Goal: Information Seeking & Learning: Check status

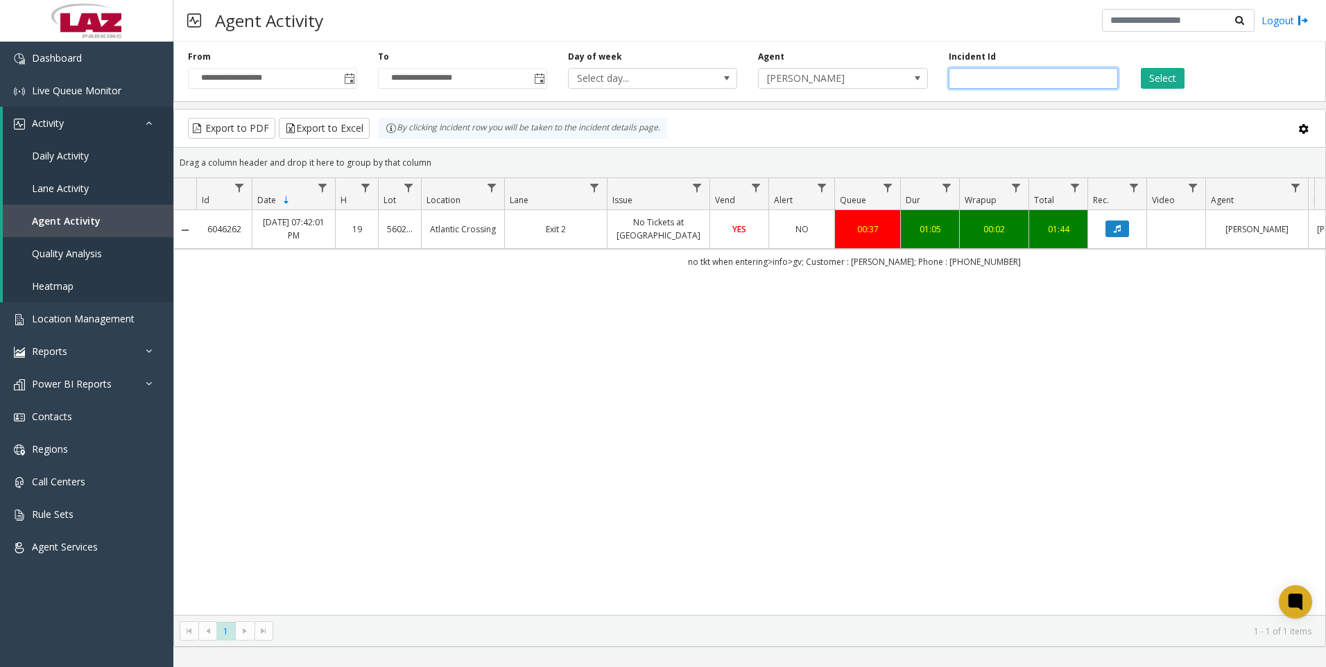
click at [1073, 76] on input "*******" at bounding box center [1032, 78] width 169 height 21
paste input "number"
type input "*******"
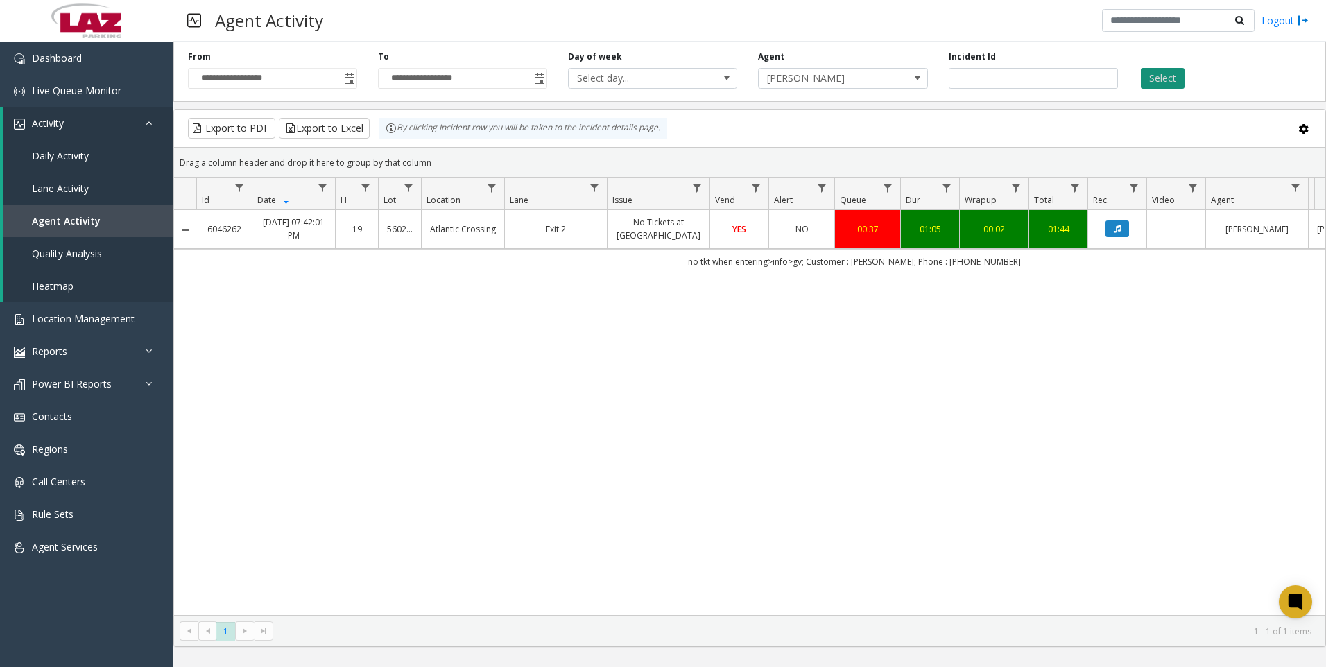
click at [1169, 77] on button "Select" at bounding box center [1163, 78] width 44 height 21
click at [1112, 234] on button "Data table" at bounding box center [1117, 228] width 24 height 17
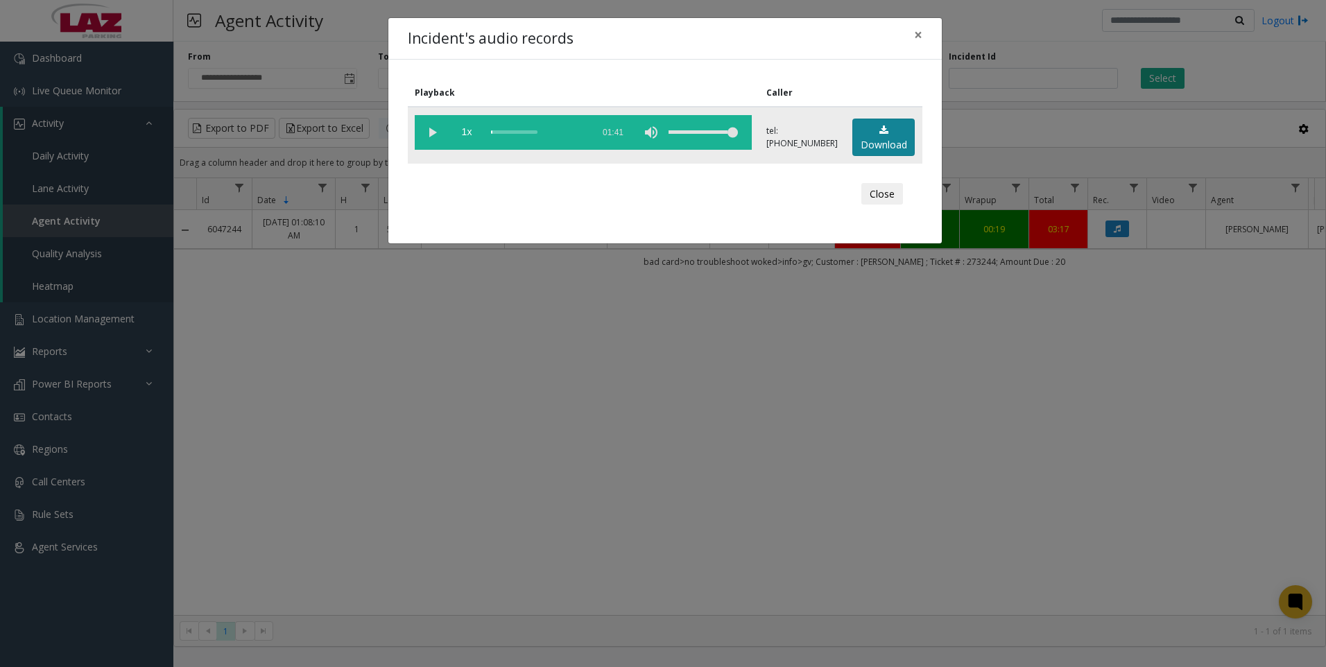
click at [885, 144] on link "Download" at bounding box center [883, 138] width 62 height 38
click at [413, 545] on div "Incident's audio records × Playback Caller 1x 01:41 tel:[PHONE_NUMBER] Download…" at bounding box center [663, 333] width 1326 height 667
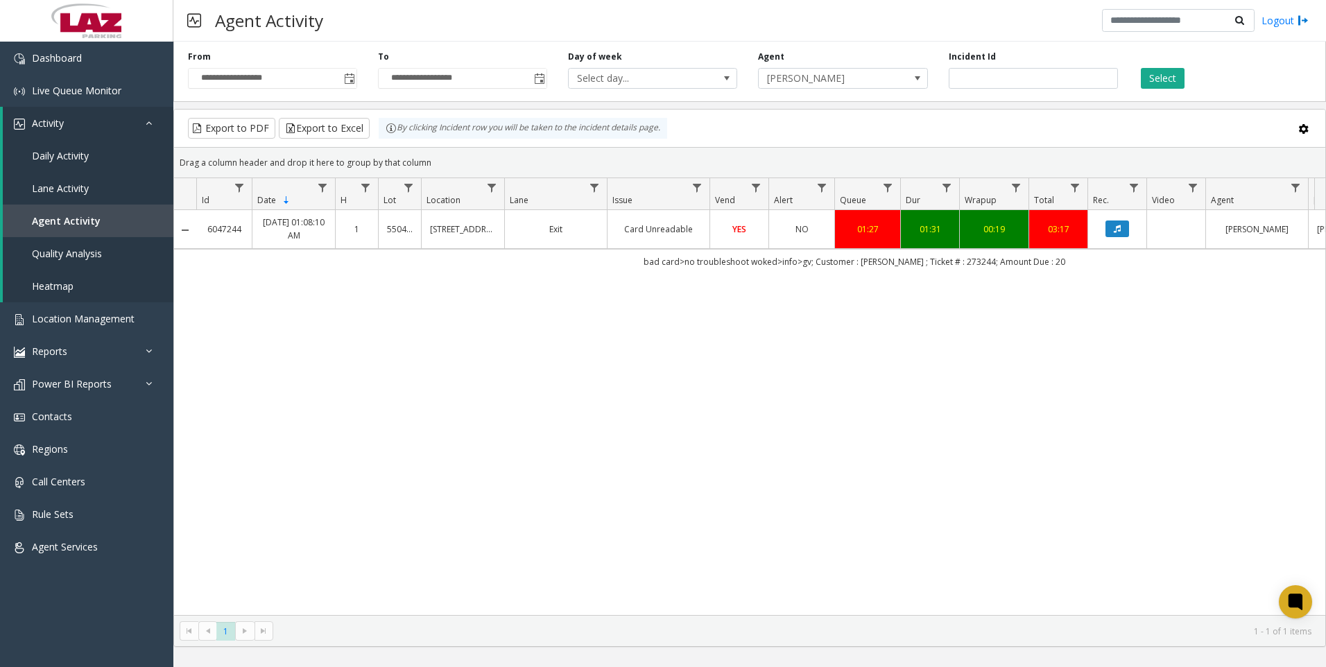
click at [293, 508] on div "6047244 [DATE] 01:08:10 AM 1 550464 [STREET_ADDRESS] Exit Card Unreadable YES N…" at bounding box center [749, 412] width 1151 height 405
click at [347, 442] on div "6047244 [DATE] 01:08:10 AM 1 550464 [STREET_ADDRESS] Exit Card Unreadable YES N…" at bounding box center [749, 412] width 1151 height 405
drag, startPoint x: 1026, startPoint y: 73, endPoint x: 922, endPoint y: 96, distance: 106.3
click at [922, 96] on div "**********" at bounding box center [749, 69] width 1152 height 66
click at [880, 83] on span "[PERSON_NAME]" at bounding box center [826, 78] width 135 height 19
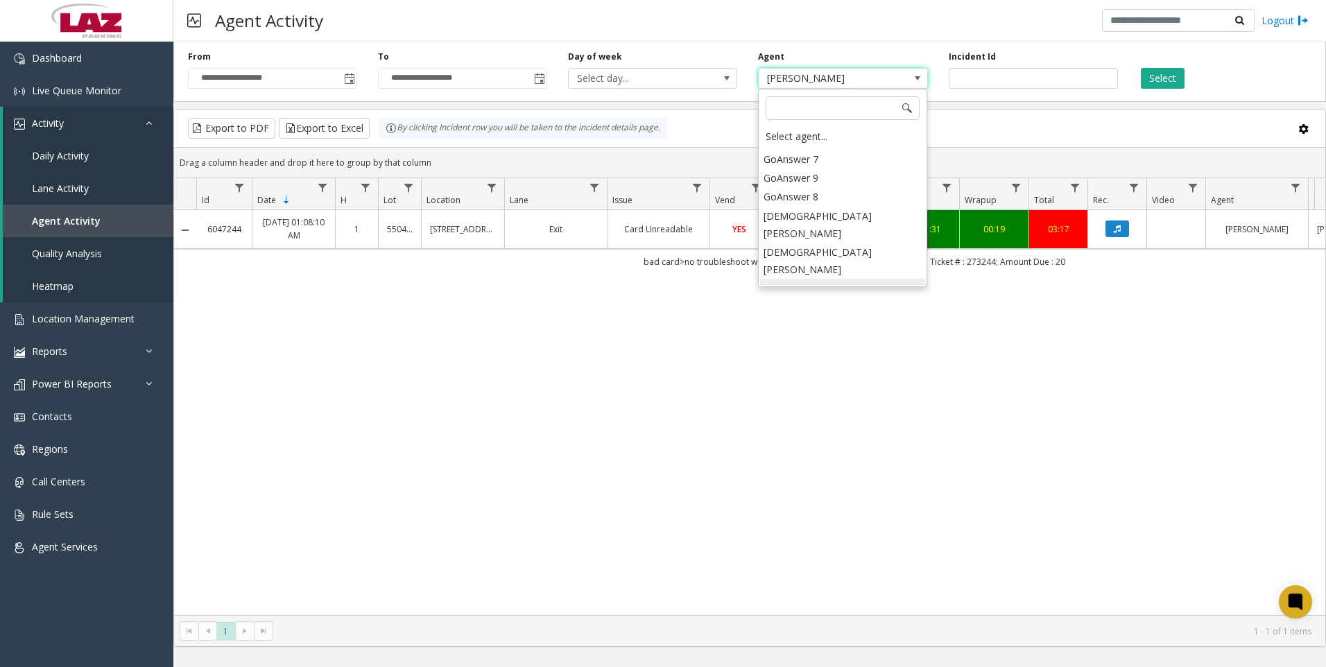
scroll to position [7172, 0]
click at [826, 228] on li "[PERSON_NAME]" at bounding box center [842, 237] width 165 height 19
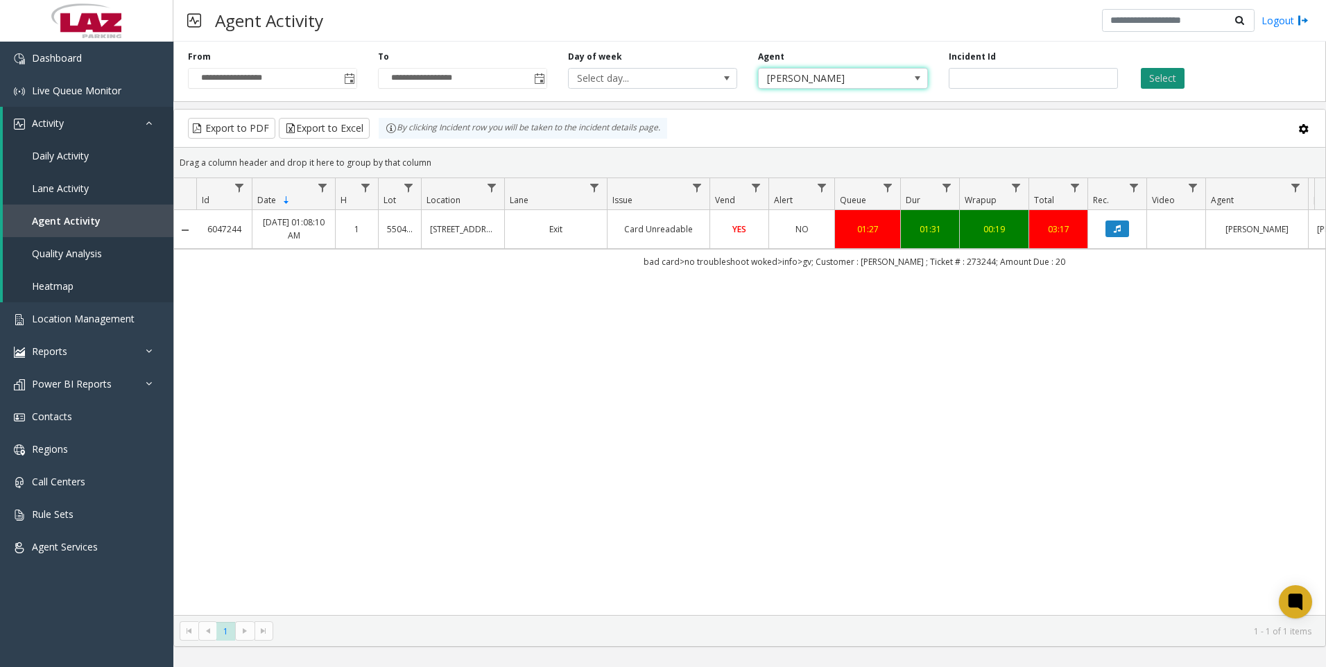
click at [1169, 80] on button "Select" at bounding box center [1163, 78] width 44 height 21
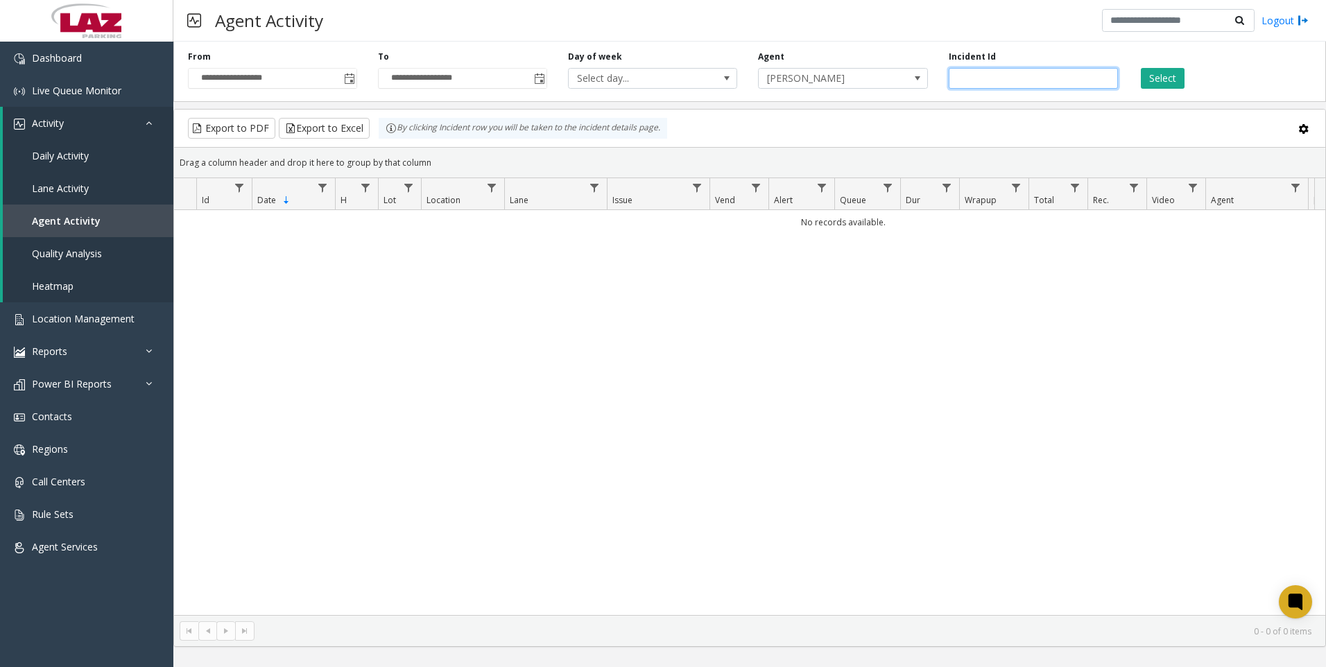
drag, startPoint x: 1041, startPoint y: 86, endPoint x: 1041, endPoint y: 68, distance: 18.0
click at [1041, 78] on input "number" at bounding box center [1032, 78] width 169 height 21
paste input "*******"
click at [1149, 80] on button "Select" at bounding box center [1163, 78] width 44 height 21
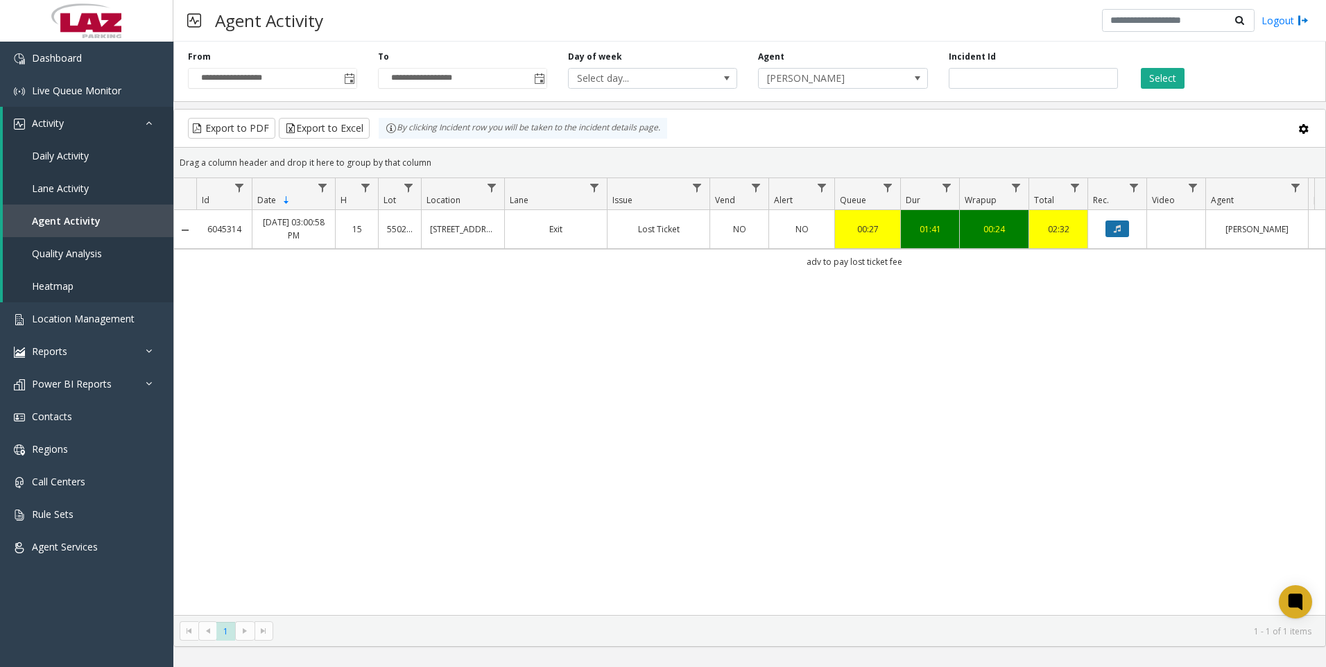
click at [1113, 229] on icon "Data table" at bounding box center [1116, 229] width 7 height 8
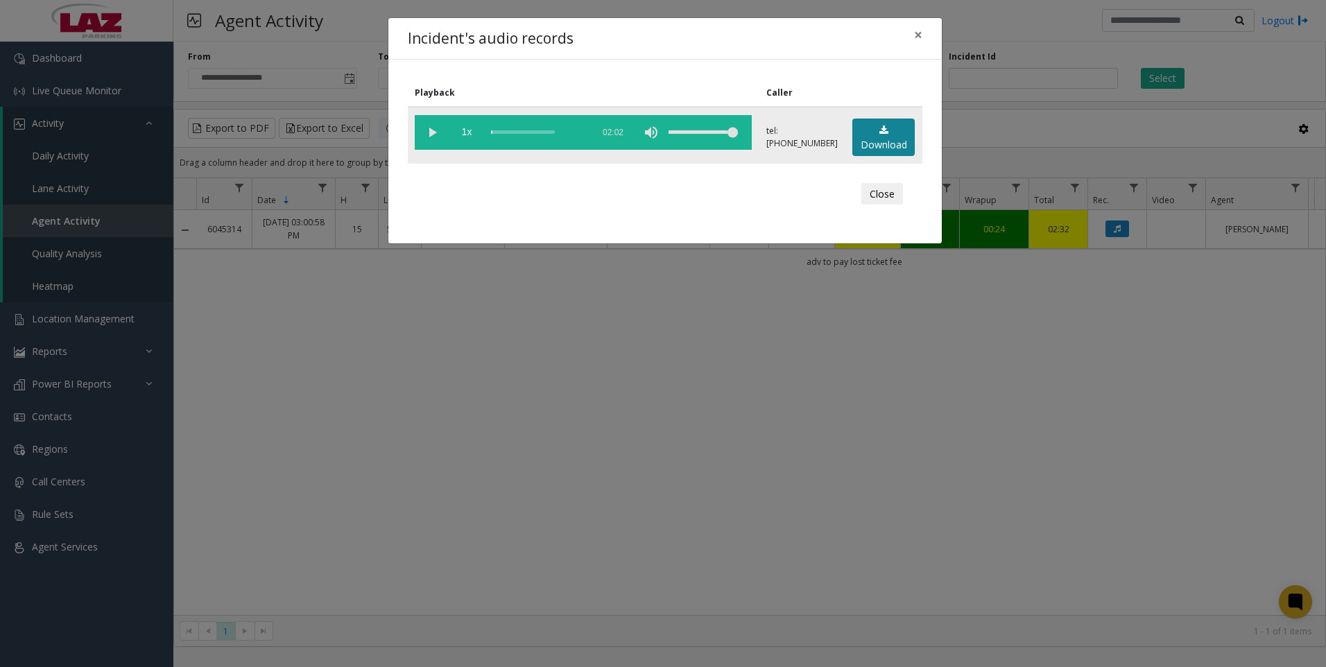
click at [876, 141] on link "Download" at bounding box center [883, 138] width 62 height 38
click at [451, 489] on div "Incident's audio records × Playback Caller 1x 02:02 tel:[PHONE_NUMBER] Download…" at bounding box center [663, 333] width 1326 height 667
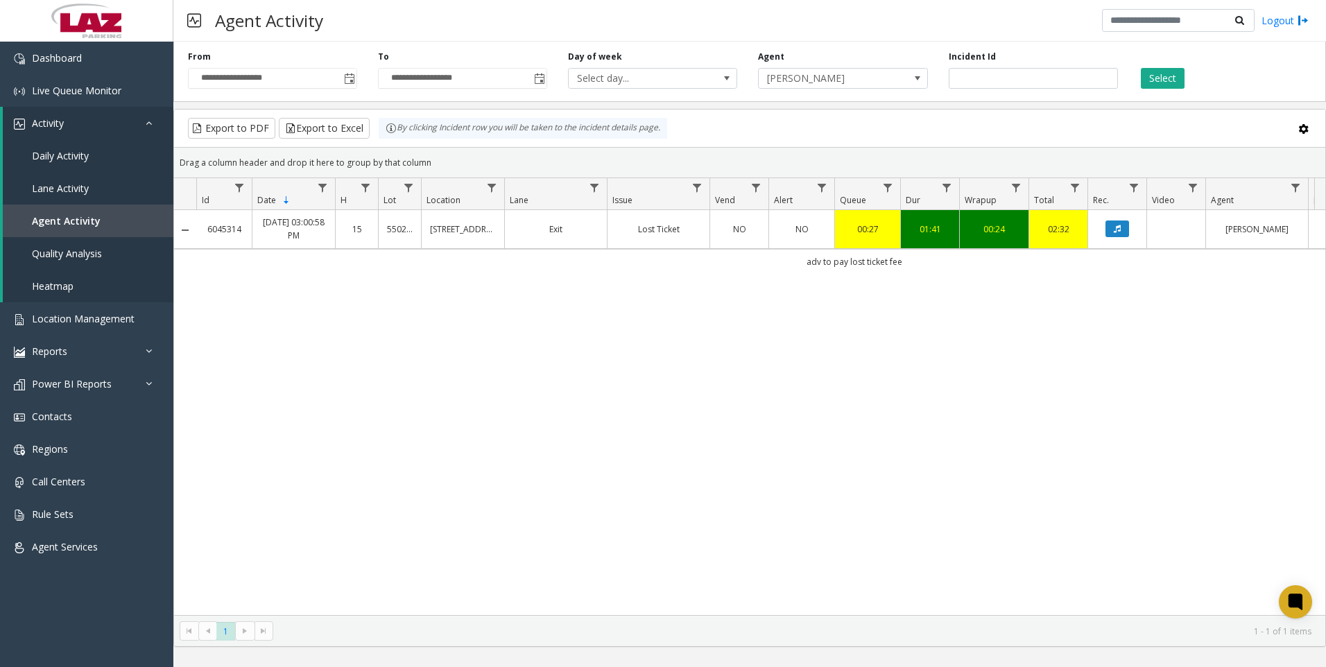
click at [1137, 441] on div "6045314 [DATE] 03:00:58 PM 15 550278 [STREET_ADDRESS] Exit Lost Ticket NO NO 00…" at bounding box center [749, 412] width 1151 height 405
click at [1172, 147] on kendo-grid-toolbar "Export to PDF Export to Excel By clicking Incident row you will be taken to the…" at bounding box center [749, 129] width 1151 height 38
click at [1068, 85] on input "*******" at bounding box center [1032, 78] width 169 height 21
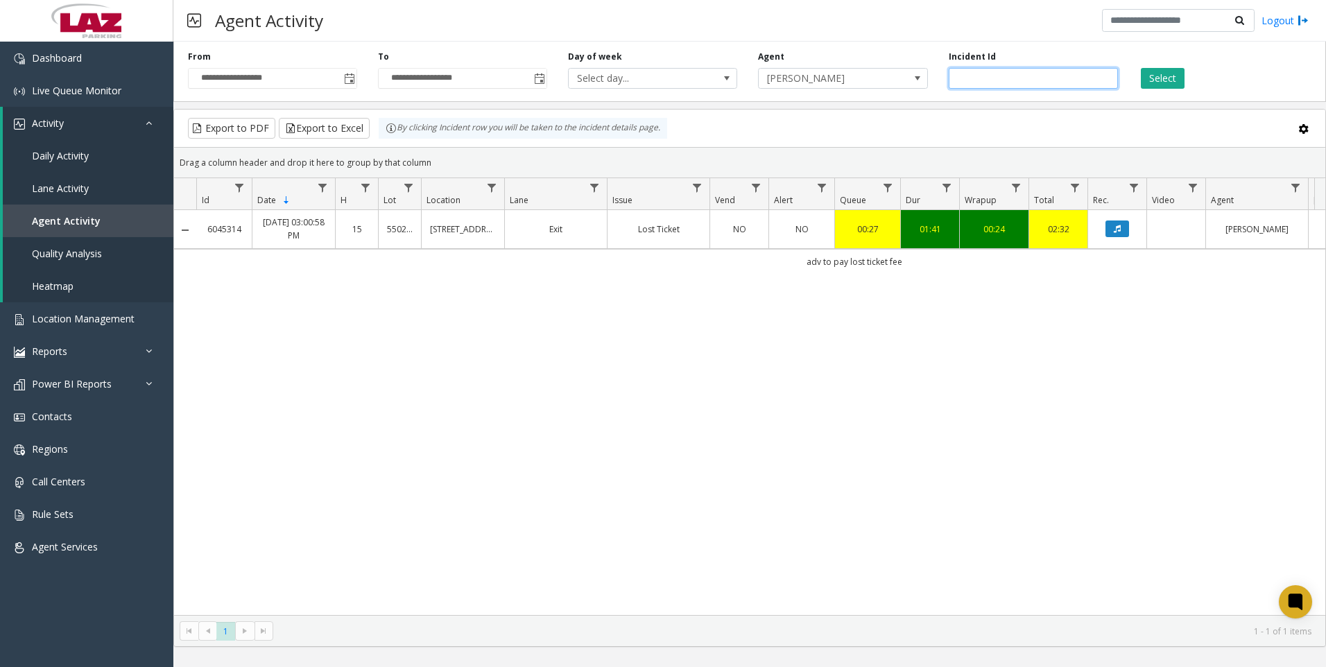
paste input "number"
click at [1153, 87] on button "Select" at bounding box center [1163, 78] width 44 height 21
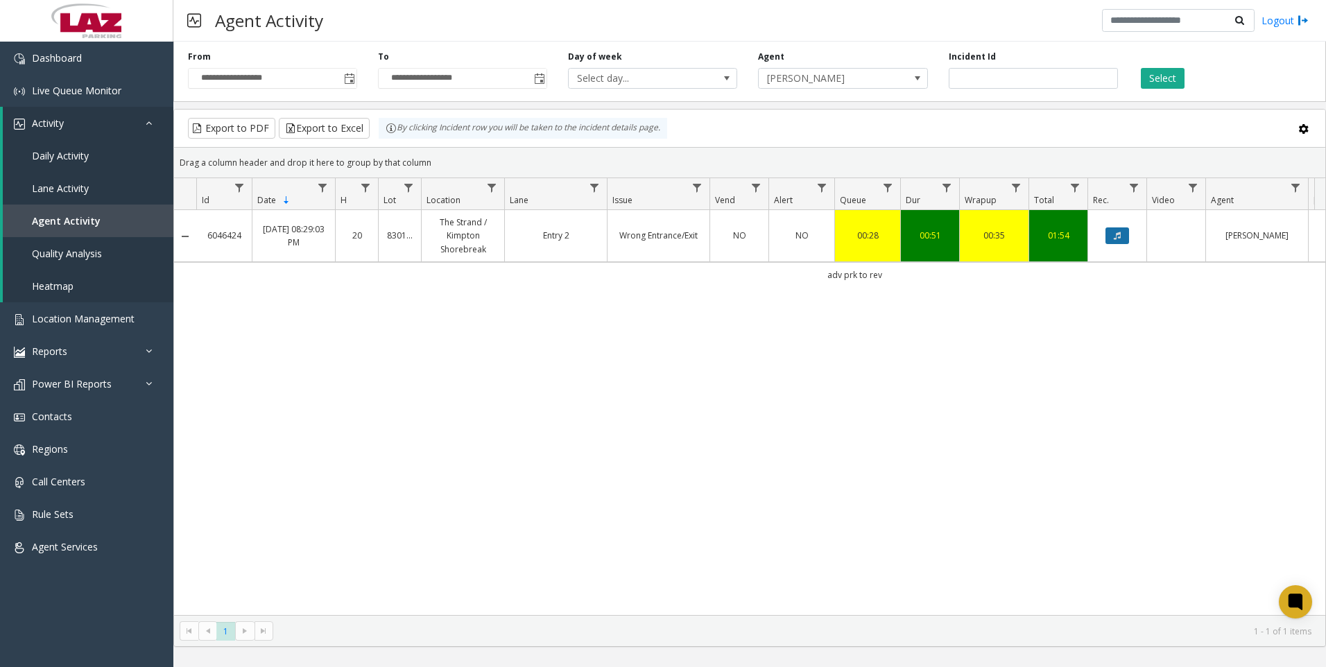
click at [1111, 234] on button "Data table" at bounding box center [1117, 235] width 24 height 17
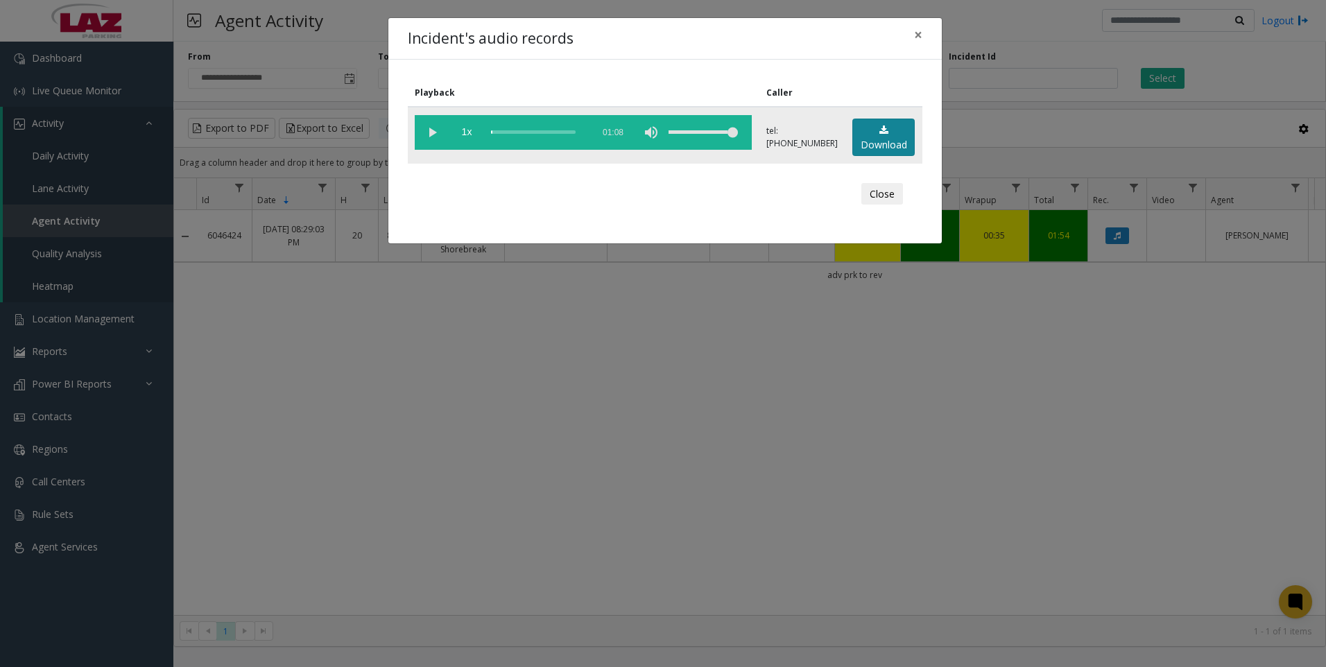
click at [892, 141] on link "Download" at bounding box center [883, 138] width 62 height 38
click at [305, 496] on div "Incident's audio records × Playback Caller 1x 01:08 tel:[PHONE_NUMBER] Download…" at bounding box center [663, 333] width 1326 height 667
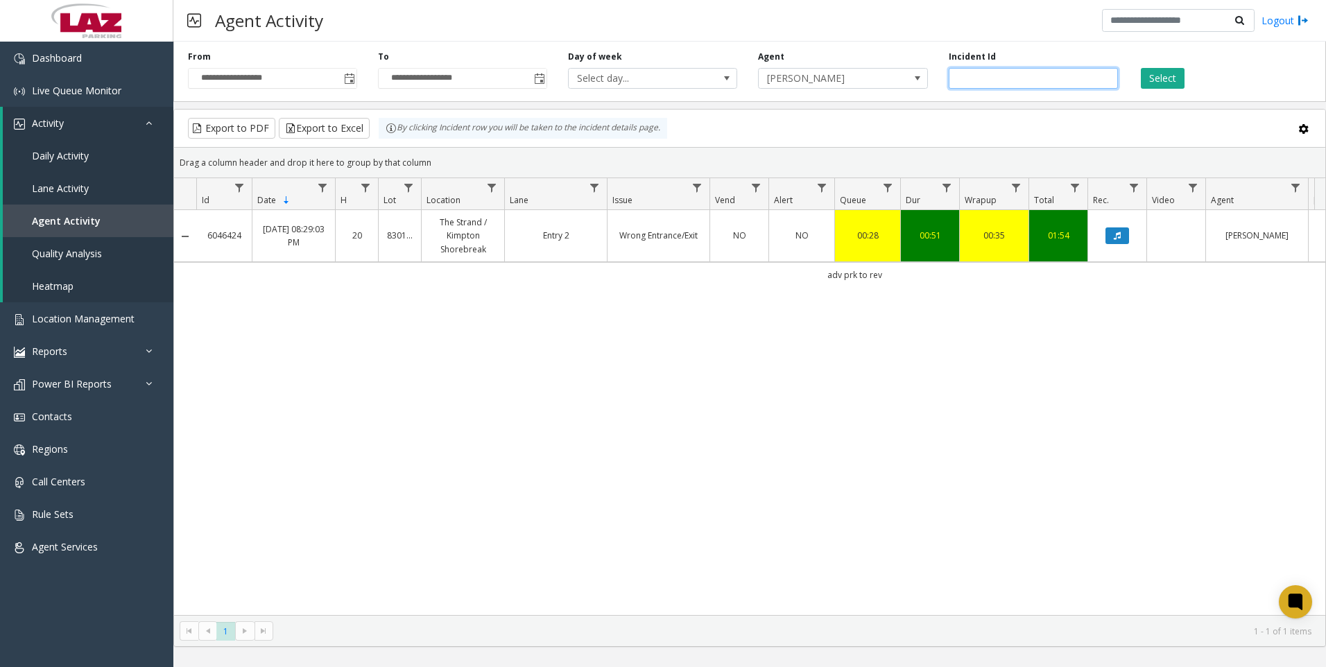
click at [1013, 85] on input "*******" at bounding box center [1032, 78] width 169 height 21
paste input "number"
click at [1163, 78] on button "Select" at bounding box center [1163, 78] width 44 height 21
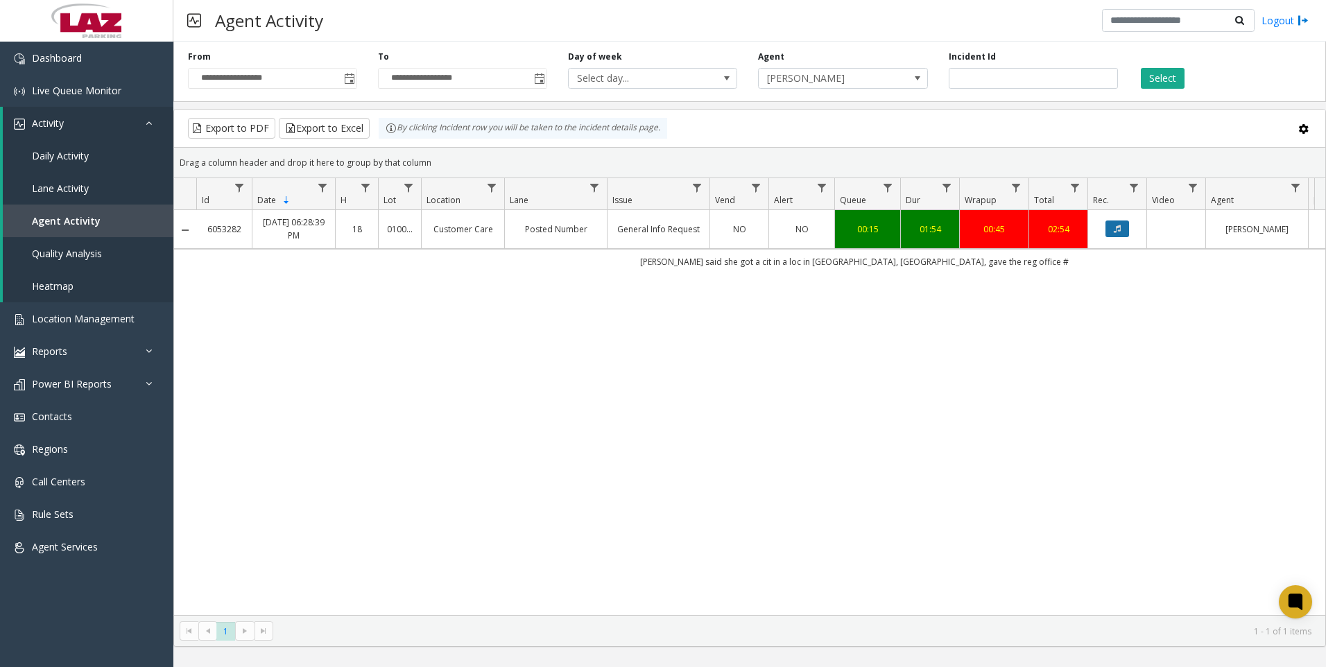
click at [1114, 229] on icon "Data table" at bounding box center [1116, 229] width 7 height 8
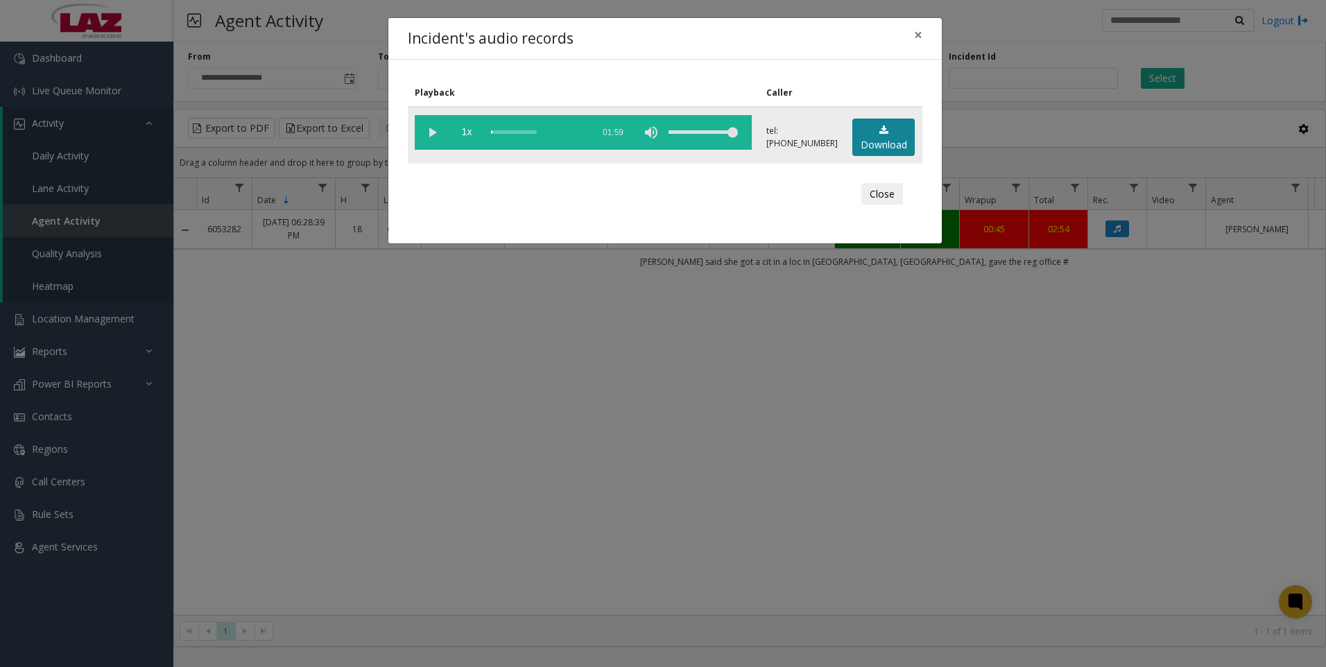
click at [894, 150] on link "Download" at bounding box center [883, 138] width 62 height 38
click at [338, 499] on div "Incident's audio records × Playback Caller 1x 01:59 tel:[PHONE_NUMBER] Download…" at bounding box center [663, 333] width 1326 height 667
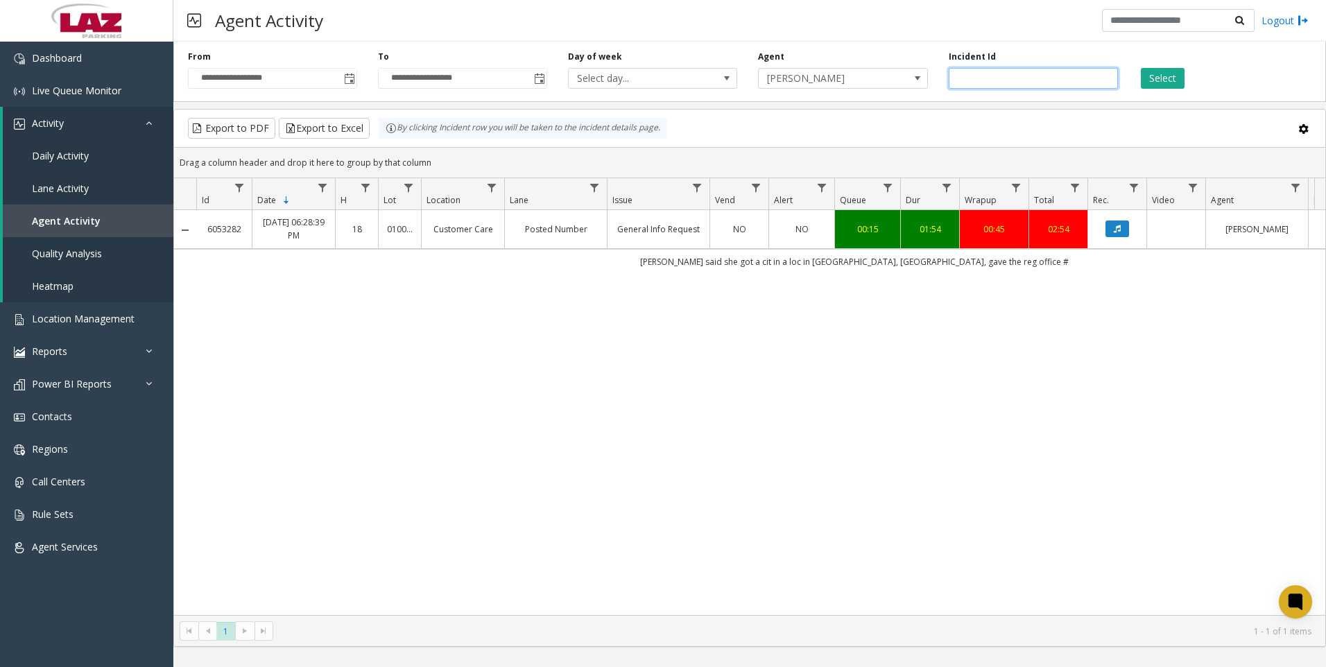
click at [1032, 76] on input "*******" at bounding box center [1032, 78] width 169 height 21
paste input "number"
click at [1141, 79] on button "Select" at bounding box center [1163, 78] width 44 height 21
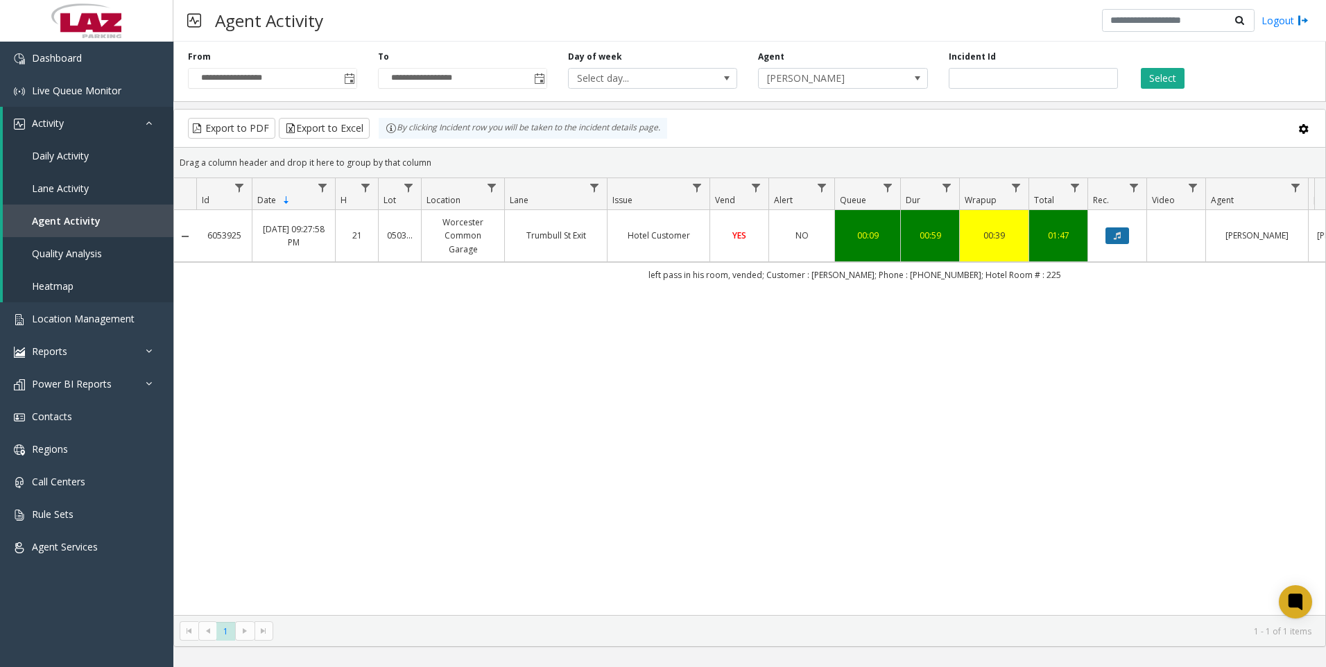
click at [1118, 233] on icon "Data table" at bounding box center [1116, 236] width 7 height 8
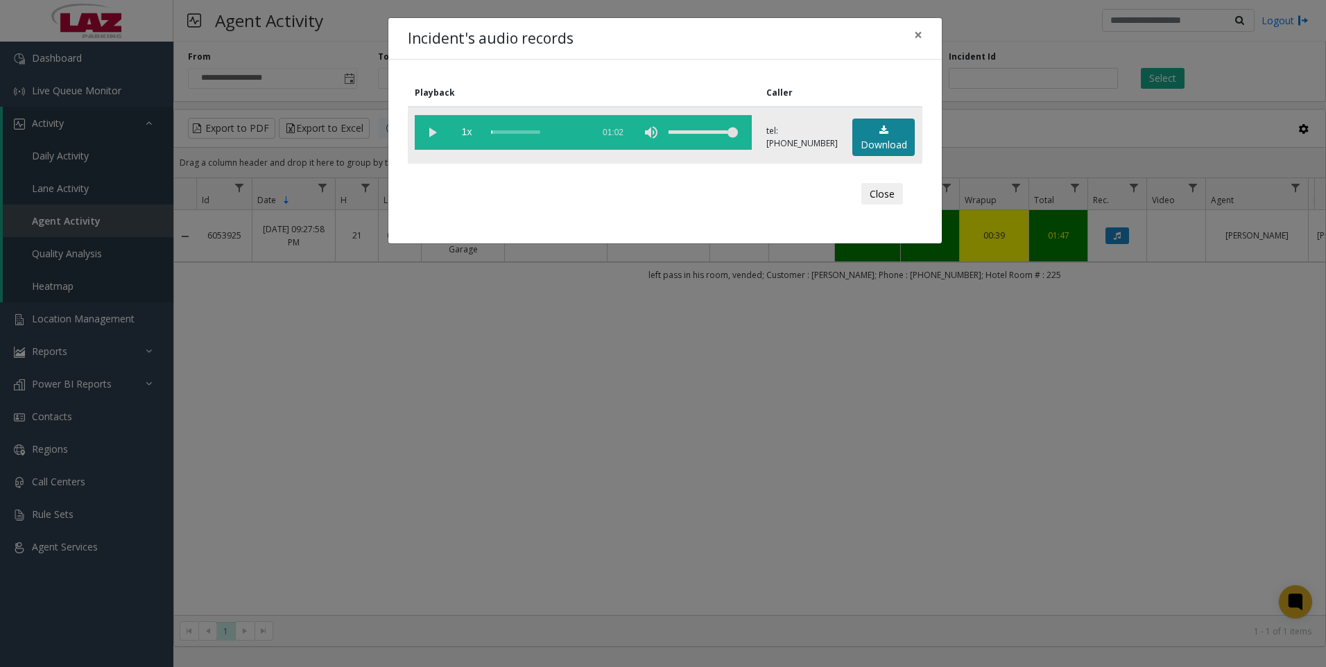
click at [906, 151] on link "Download" at bounding box center [883, 138] width 62 height 38
click at [433, 506] on div "Incident's audio records × Playback Caller 1x 01:02 tel:[PHONE_NUMBER] Download…" at bounding box center [663, 333] width 1326 height 667
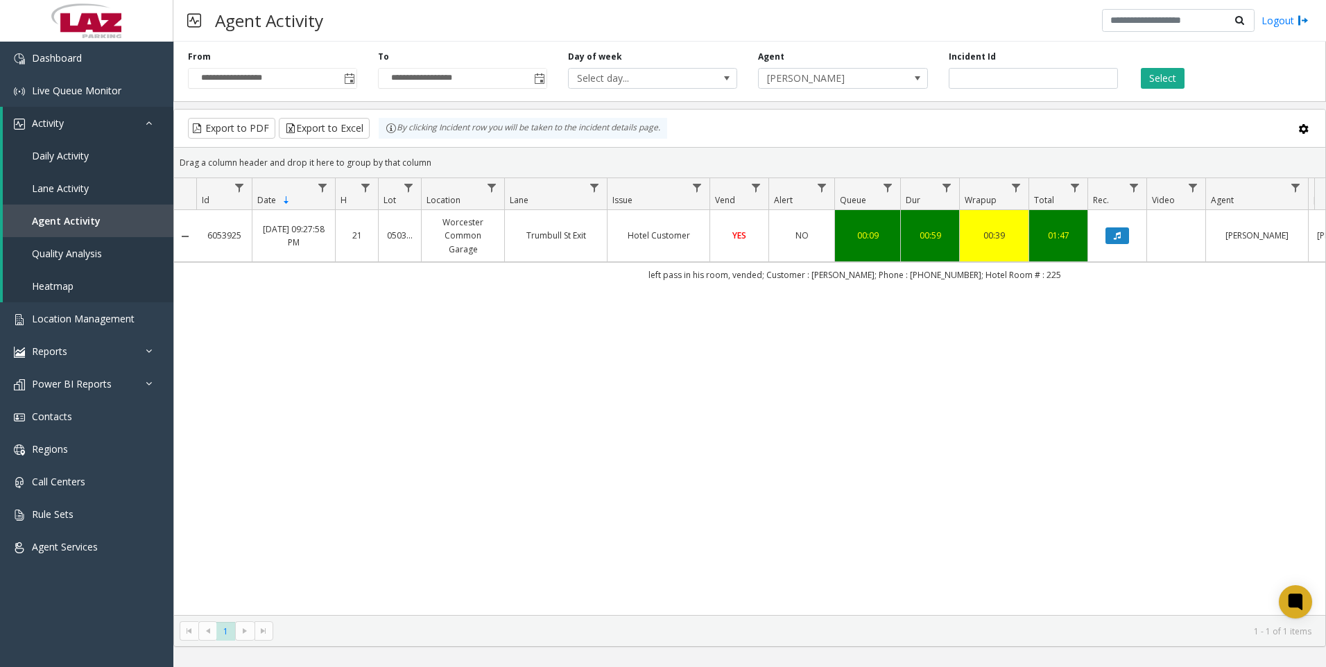
click at [290, 465] on div "6053925 [DATE] 09:27:58 PM 21 050315 [GEOGRAPHIC_DATA] Customer YES NO 00:09 00…" at bounding box center [749, 412] width 1151 height 405
click at [309, 396] on div "6053925 [DATE] 09:27:58 PM 21 050315 [GEOGRAPHIC_DATA] Customer YES NO 00:09 00…" at bounding box center [749, 412] width 1151 height 405
click at [1009, 83] on input "*******" at bounding box center [1032, 78] width 169 height 21
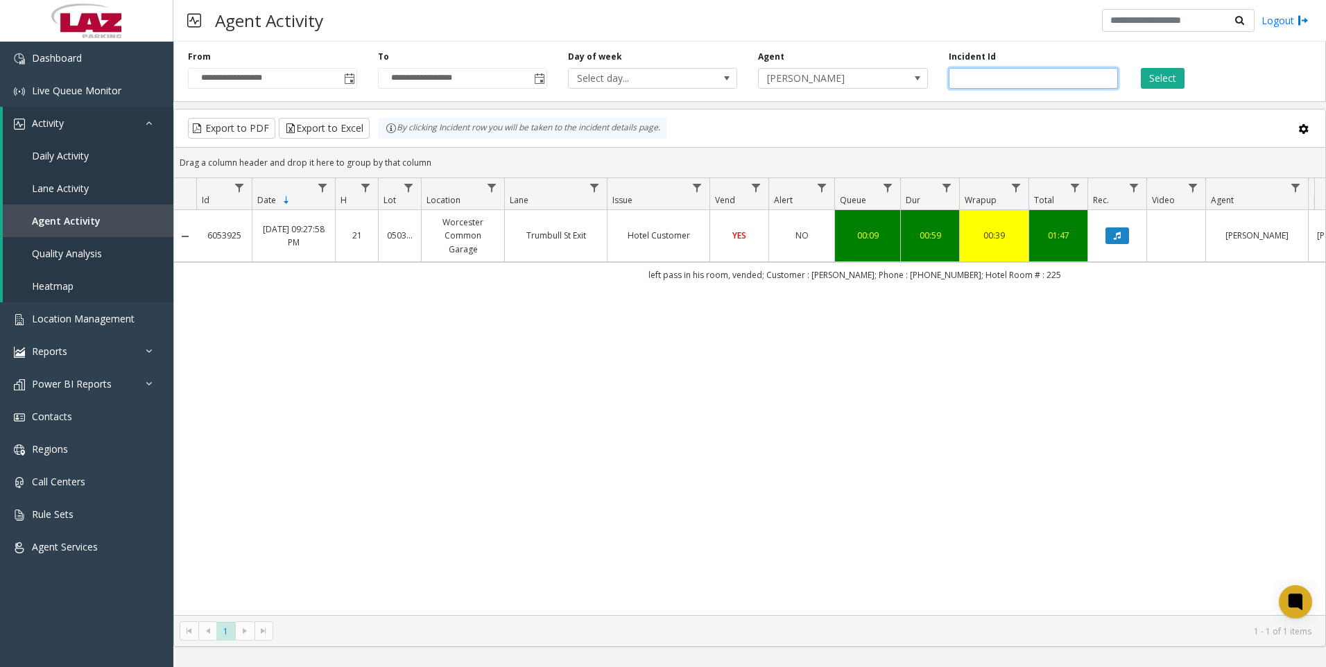
paste input "number"
click at [1155, 77] on button "Select" at bounding box center [1163, 78] width 44 height 21
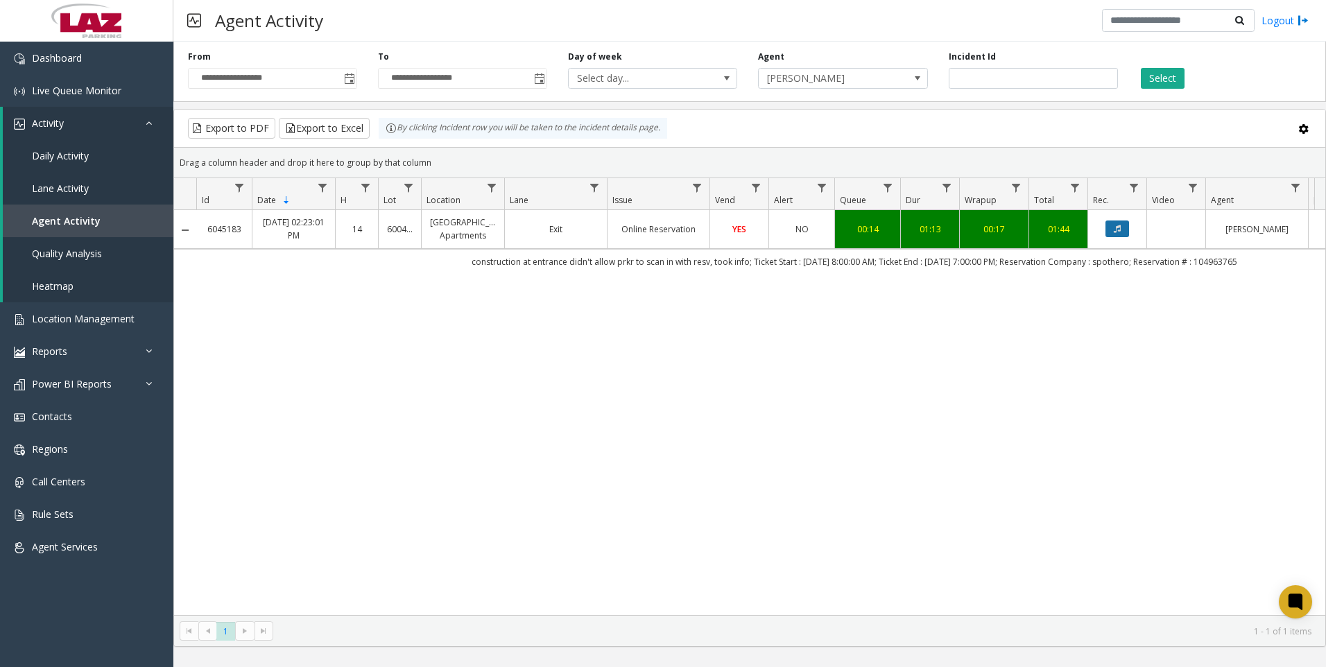
click at [1111, 230] on button "Data table" at bounding box center [1117, 228] width 24 height 17
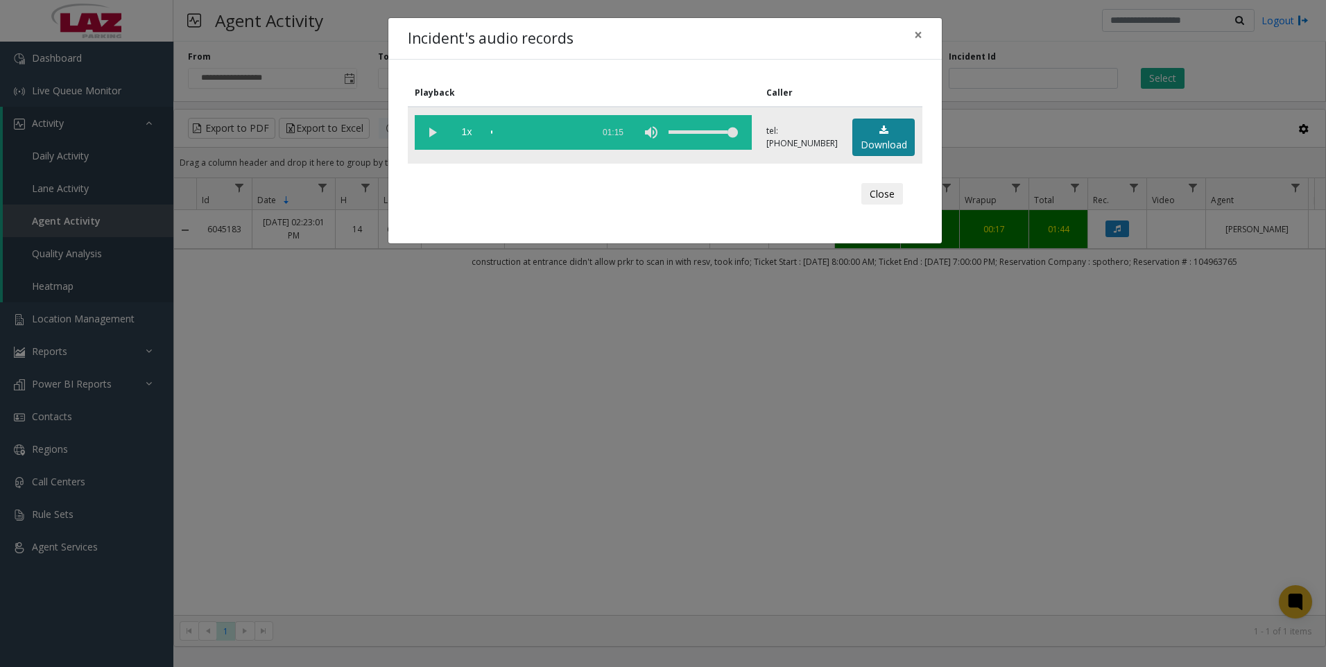
click at [873, 126] on link "Download" at bounding box center [883, 138] width 62 height 38
click at [410, 471] on div "Incident's audio records × Playback Caller 1x 01:15 tel:[PHONE_NUMBER] Download…" at bounding box center [663, 333] width 1326 height 667
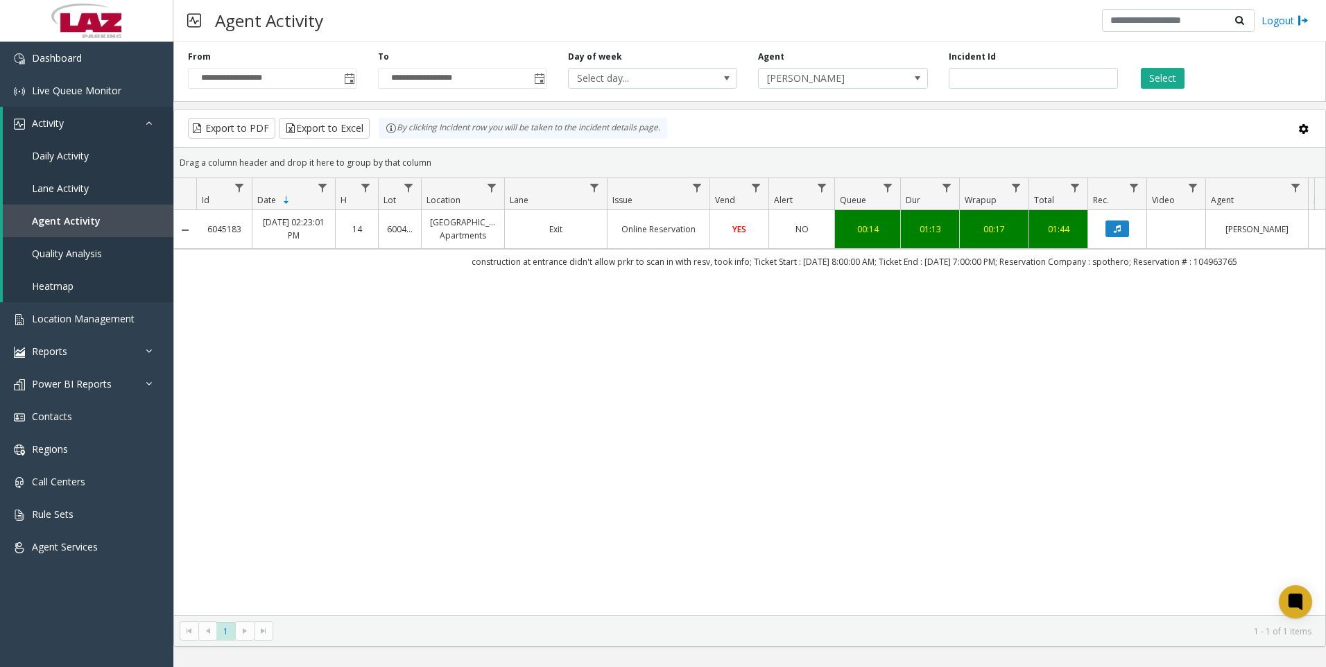
drag, startPoint x: 1206, startPoint y: 259, endPoint x: 1265, endPoint y: 266, distance: 59.3
click at [1265, 266] on td "construction at entrance didn't allow prkr to scan in with resv, took info; Tic…" at bounding box center [854, 261] width 1316 height 25
drag, startPoint x: 1265, startPoint y: 266, endPoint x: 1231, endPoint y: 260, distance: 35.1
copy td "104963765"
click at [1159, 395] on div "6045183 [DATE] 02:23:01 PM 14 [GEOGRAPHIC_DATA] Apartments Exit Online Reservat…" at bounding box center [749, 412] width 1151 height 405
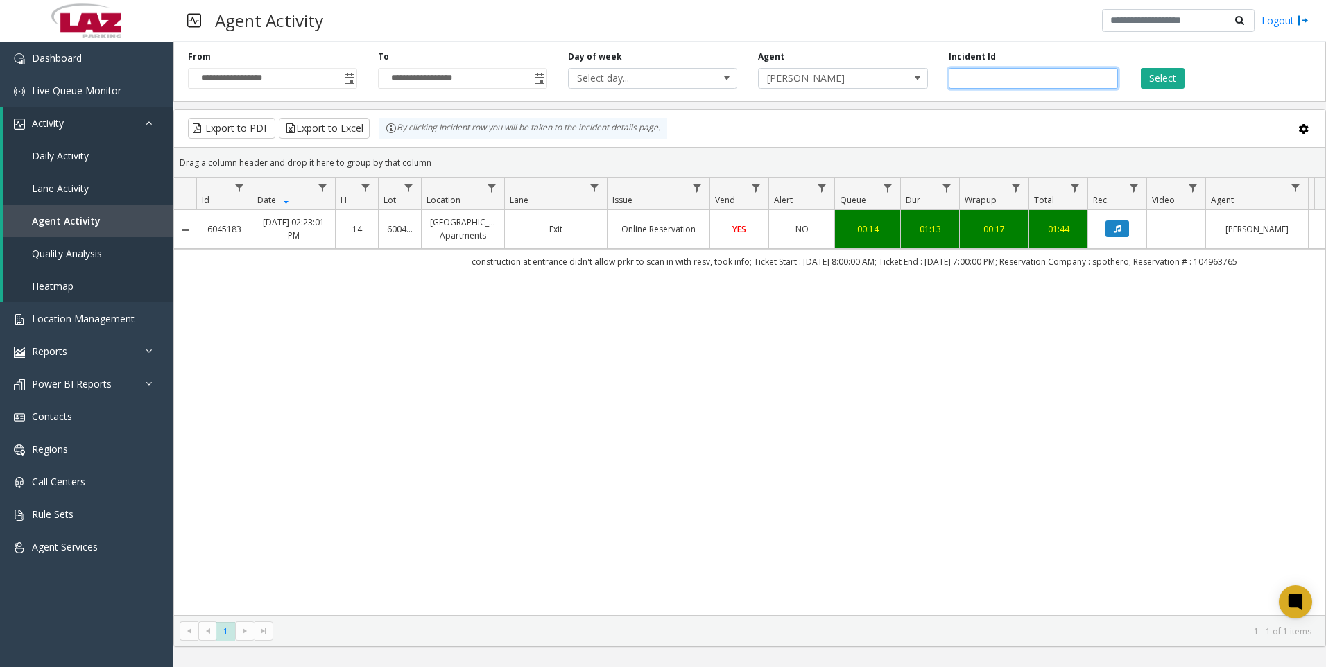
click at [1026, 81] on input "*******" at bounding box center [1032, 78] width 169 height 21
paste input "number"
click at [1162, 73] on button "Select" at bounding box center [1163, 78] width 44 height 21
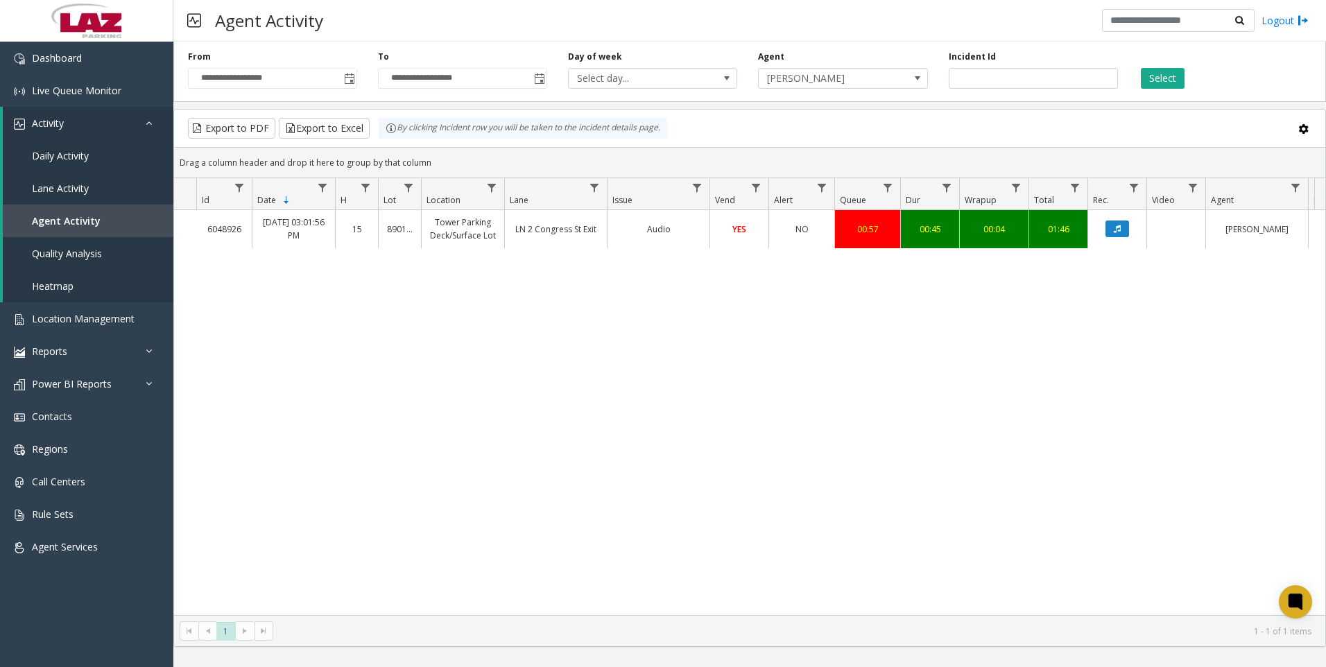
click at [832, 366] on div "6048926 [DATE] 03:01:56 PM 15 [GEOGRAPHIC_DATA] Deck/Surface Lot LN 2 Congress …" at bounding box center [749, 412] width 1151 height 405
click at [1158, 73] on button "Select" at bounding box center [1163, 78] width 44 height 21
click at [1116, 229] on icon "Data table" at bounding box center [1116, 229] width 7 height 8
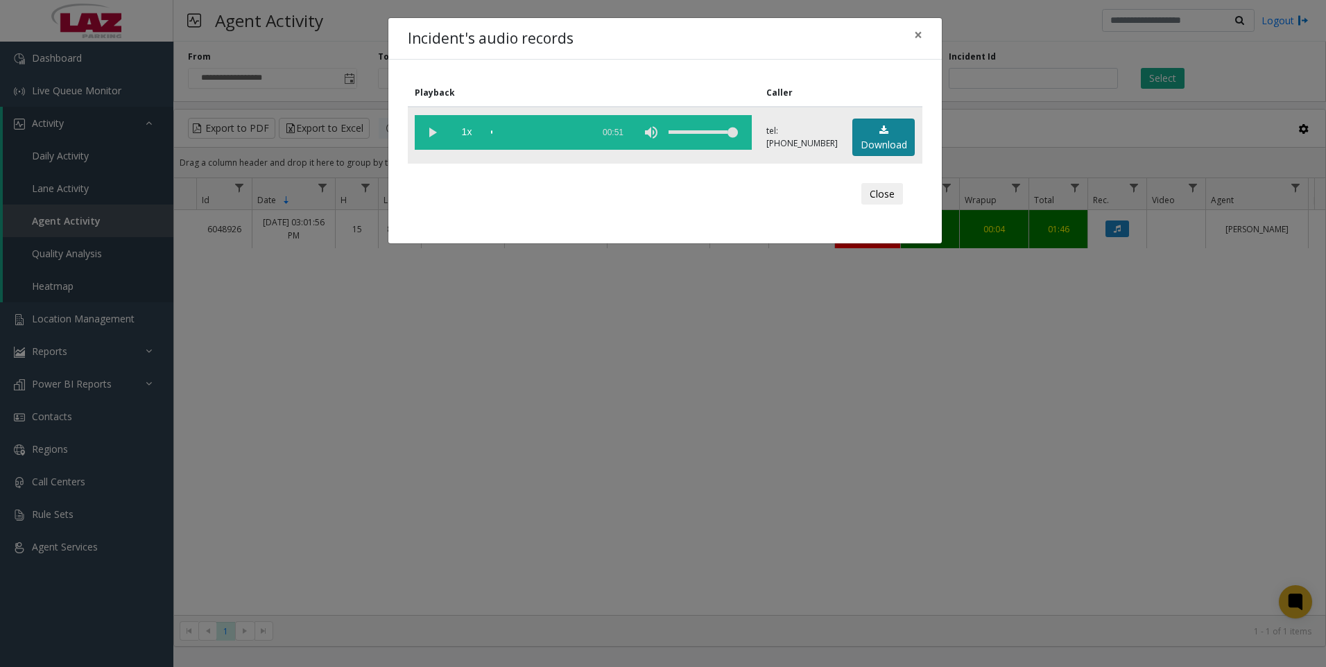
click at [879, 145] on link "Download" at bounding box center [883, 138] width 62 height 38
click at [868, 342] on div "Incident's audio records × Playback Caller 1x 00:51 tel:[PHONE_NUMBER] Download…" at bounding box center [663, 333] width 1326 height 667
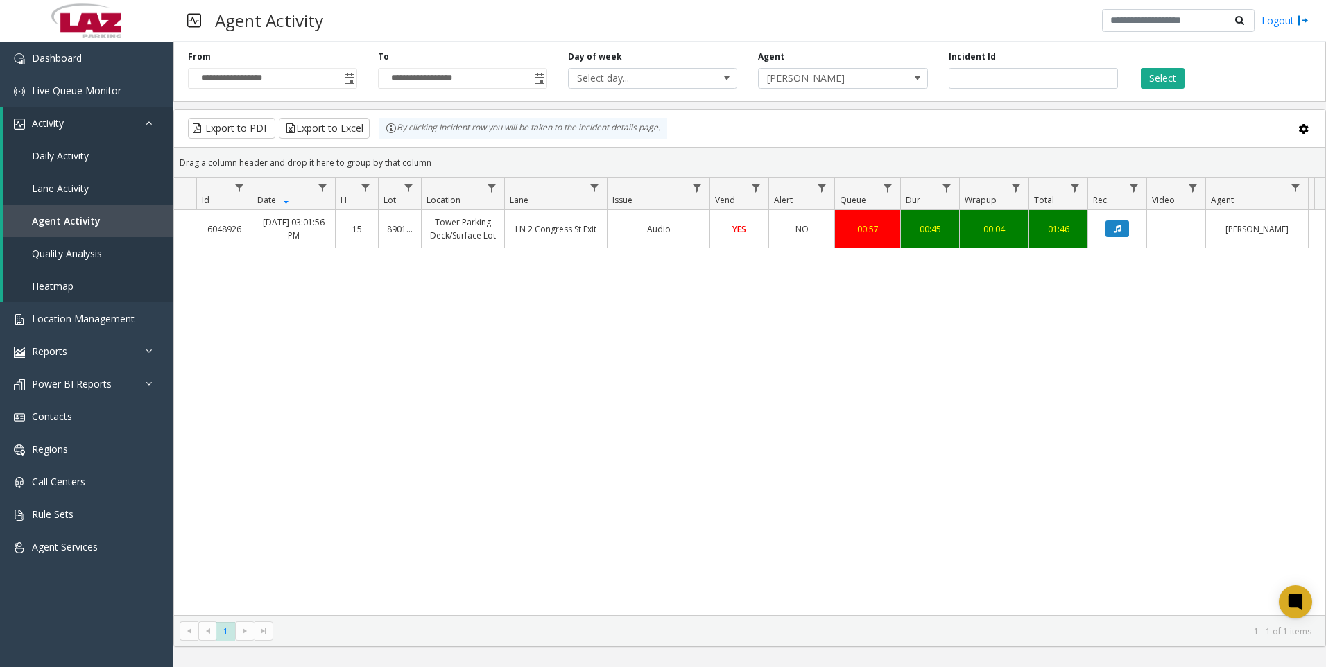
click at [307, 459] on div "6048926 [DATE] 03:01:56 PM 15 [GEOGRAPHIC_DATA] Deck/Surface Lot LN 2 Congress …" at bounding box center [749, 412] width 1151 height 405
click at [313, 353] on div "6048926 [DATE] 03:01:56 PM 15 [GEOGRAPHIC_DATA] Deck/Surface Lot LN 2 Congress …" at bounding box center [749, 412] width 1151 height 405
click at [263, 458] on div "6048926 [DATE] 03:01:56 PM 15 [GEOGRAPHIC_DATA] Deck/Surface Lot LN 2 Congress …" at bounding box center [749, 412] width 1151 height 405
click at [1147, 82] on button "Select" at bounding box center [1163, 78] width 44 height 21
click at [1173, 581] on div "6048926 [DATE] 03:01:56 PM 15 [GEOGRAPHIC_DATA] Deck/Surface Lot LN 2 Congress …" at bounding box center [749, 412] width 1151 height 405
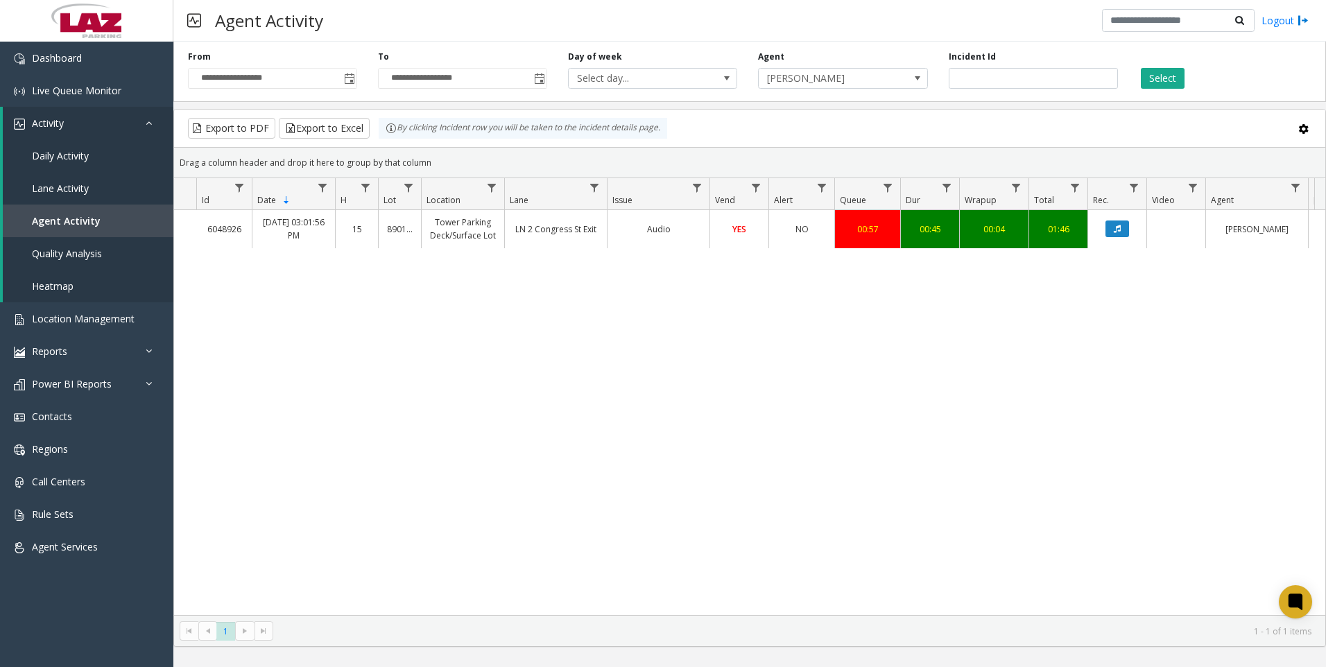
scroll to position [0, 198]
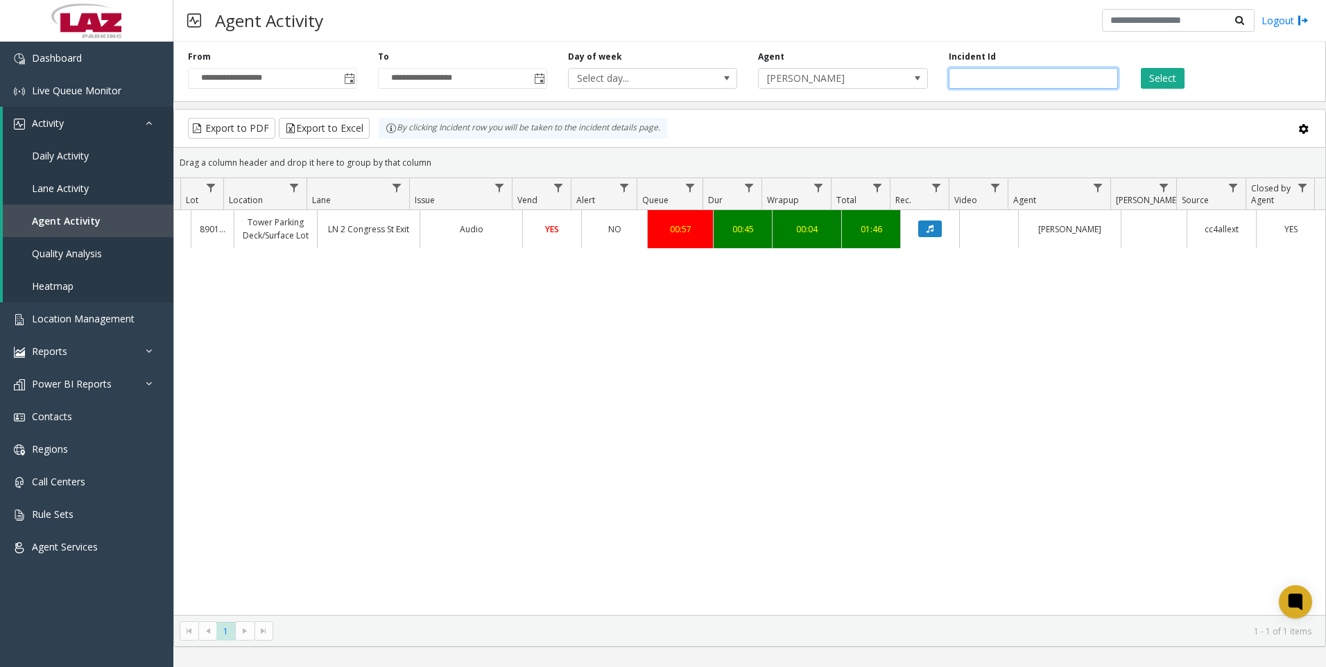
click at [996, 81] on input "*******" at bounding box center [1032, 78] width 169 height 21
paste input "number"
click at [1158, 80] on button "Select" at bounding box center [1163, 78] width 44 height 21
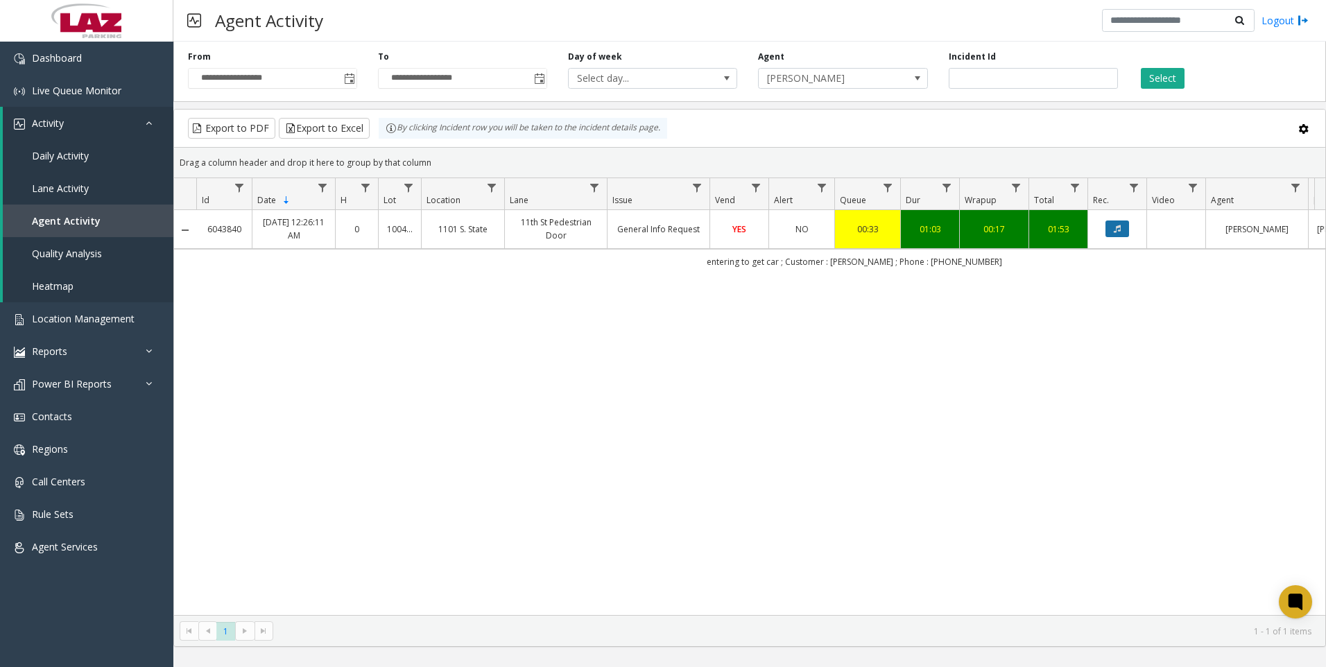
click at [1113, 225] on icon "Data table" at bounding box center [1116, 229] width 7 height 8
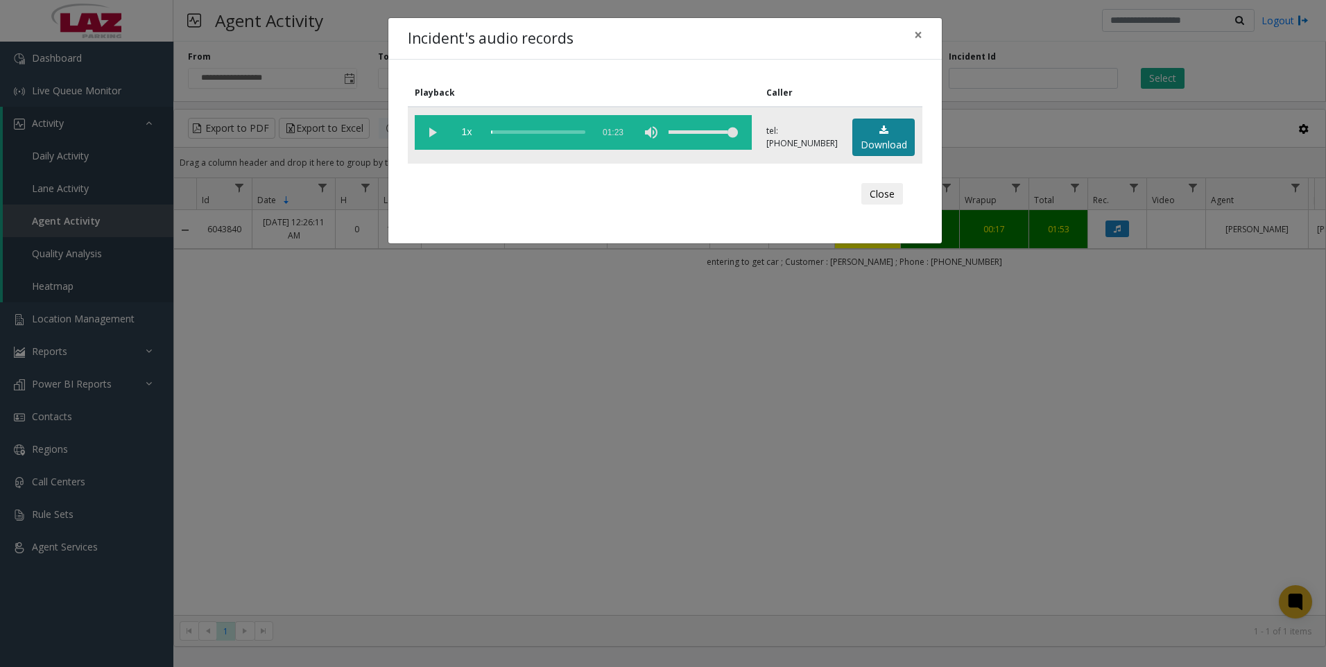
click at [882, 132] on icon at bounding box center [883, 130] width 9 height 10
click at [406, 447] on div "Incident's audio records × Playback Caller 1x 01:23 tel:[PHONE_NUMBER] Download…" at bounding box center [663, 333] width 1326 height 667
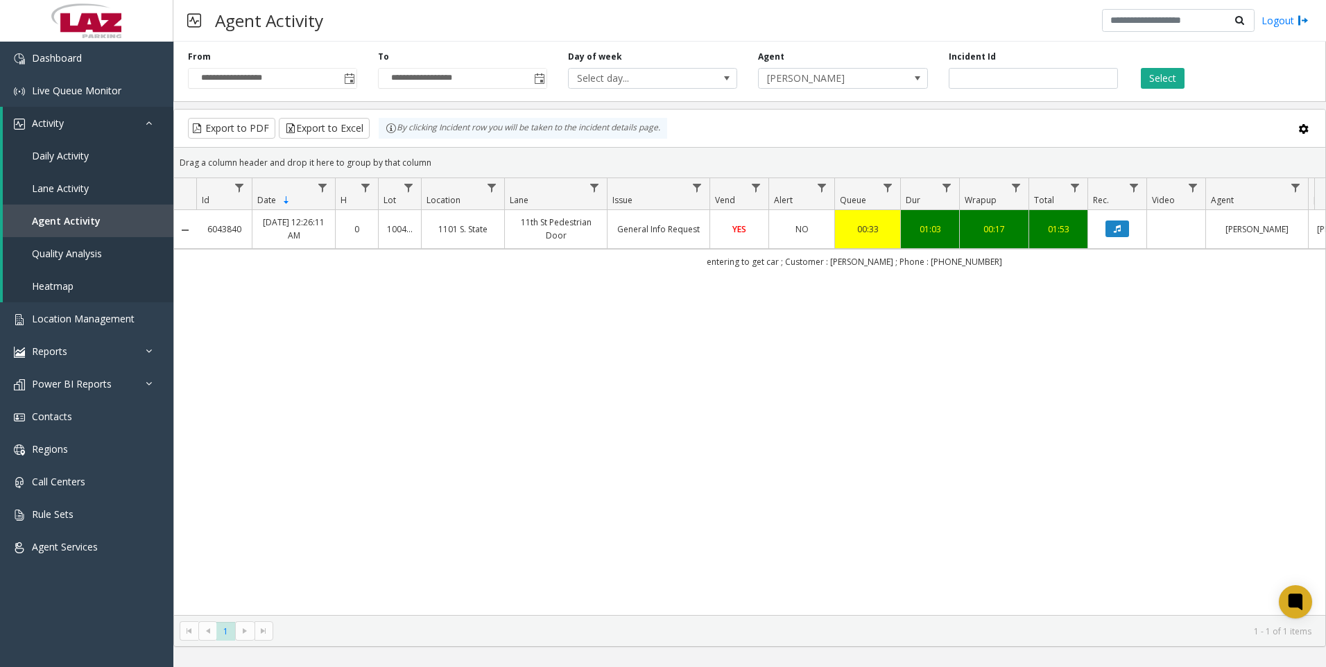
click at [288, 431] on div "6043840 [DATE] 12:26:11 AM 0 100444 [STREET_ADDRESS] Pedestrian Door General In…" at bounding box center [749, 412] width 1151 height 405
click at [1041, 78] on input "*******" at bounding box center [1032, 78] width 169 height 21
paste input "number"
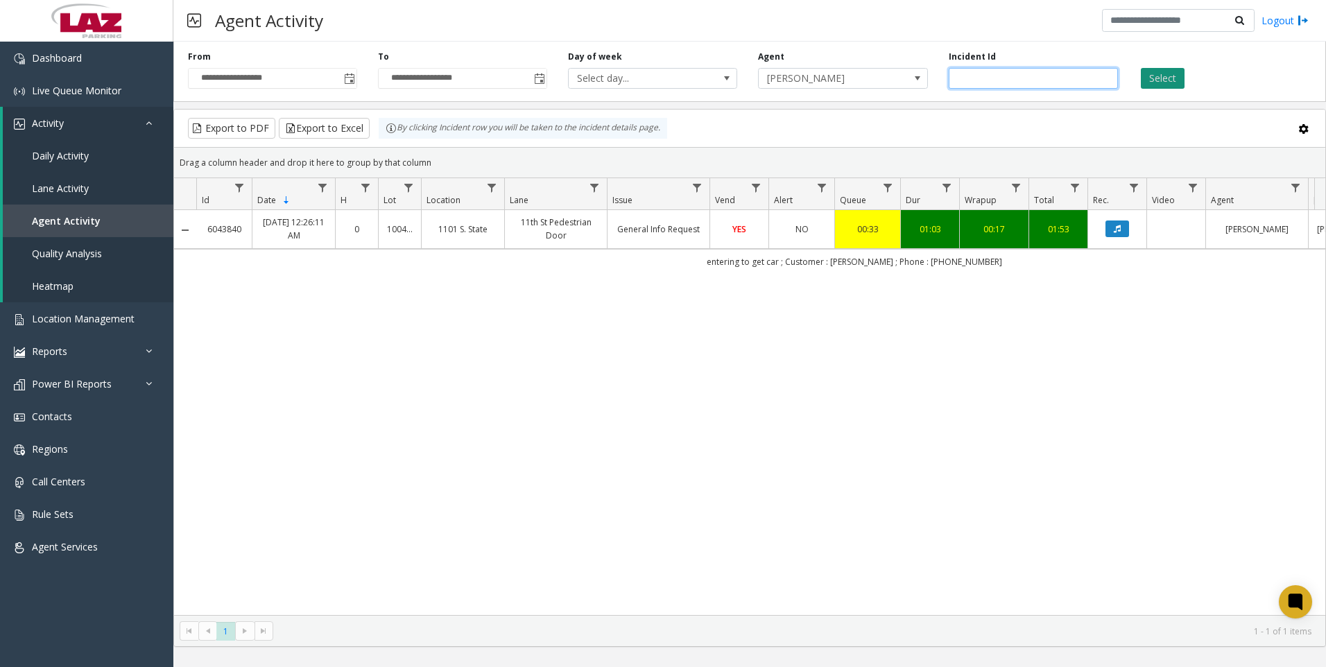
type input "*******"
click at [1159, 84] on button "Select" at bounding box center [1163, 78] width 44 height 21
click at [1120, 235] on button "Data table" at bounding box center [1117, 228] width 24 height 17
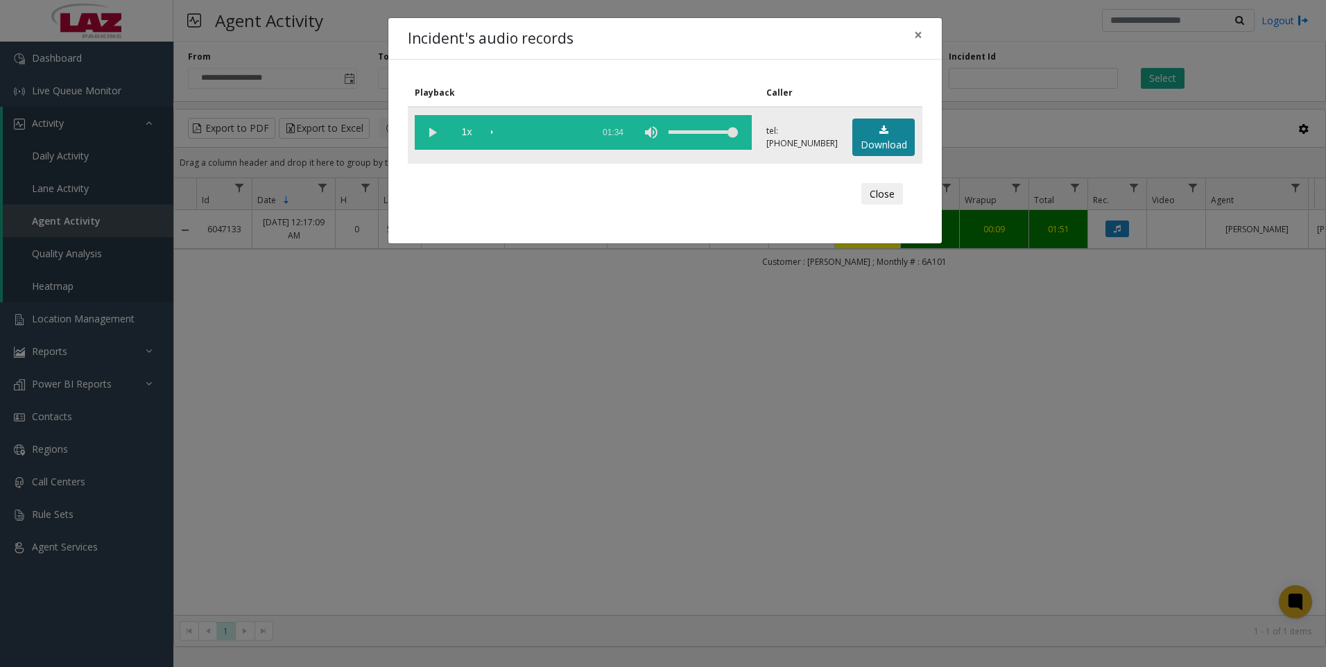
click at [879, 132] on icon at bounding box center [883, 130] width 9 height 10
drag, startPoint x: 648, startPoint y: 521, endPoint x: 634, endPoint y: 521, distance: 13.2
click at [648, 521] on div "Incident's audio records × Playback Caller 1x 01:34 tel:[PHONE_NUMBER] Download…" at bounding box center [663, 333] width 1326 height 667
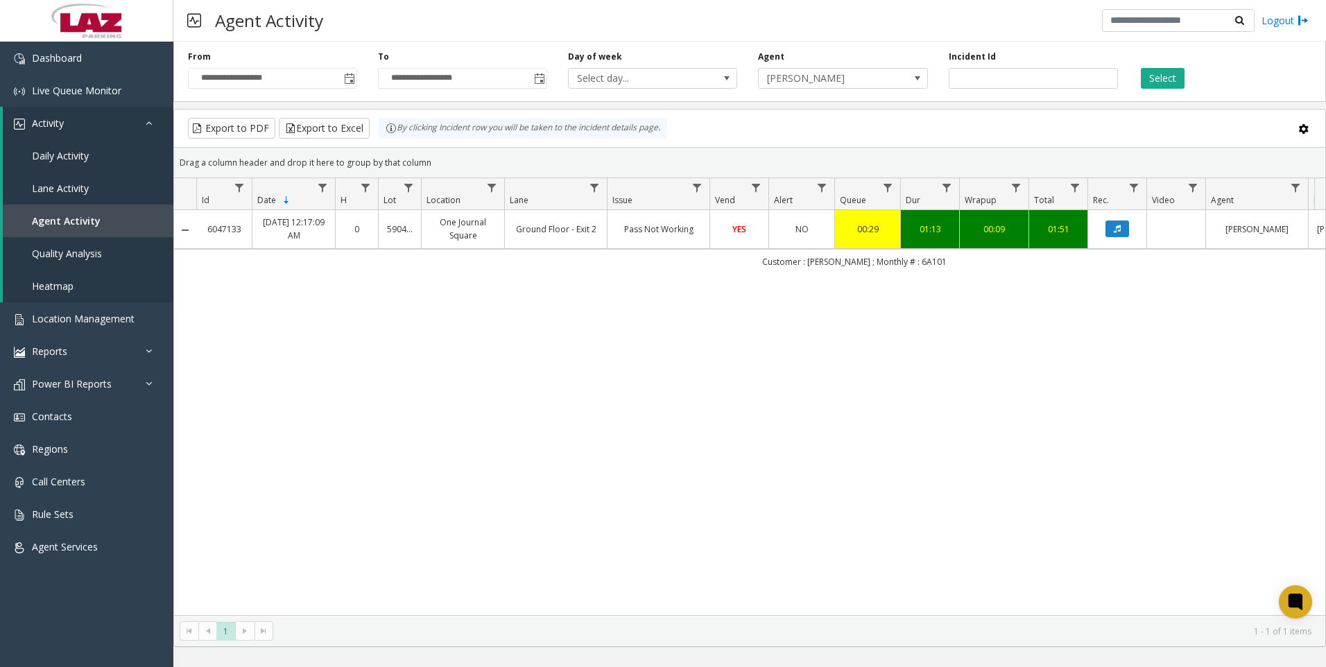
click at [363, 461] on div "6047133 [DATE] 12:17:09 AM 0 590486 One Journal Square Ground Floor - Exit 2 Pa…" at bounding box center [749, 412] width 1151 height 405
click at [262, 520] on div "6047133 [DATE] 12:17:09 AM 0 590486 One Journal Square Ground Floor - Exit 2 Pa…" at bounding box center [749, 412] width 1151 height 405
drag, startPoint x: 1044, startPoint y: 80, endPoint x: 945, endPoint y: 86, distance: 99.3
click at [945, 86] on div "Incident Id *******" at bounding box center [1033, 70] width 190 height 38
click at [507, 80] on input "**********" at bounding box center [463, 78] width 168 height 19
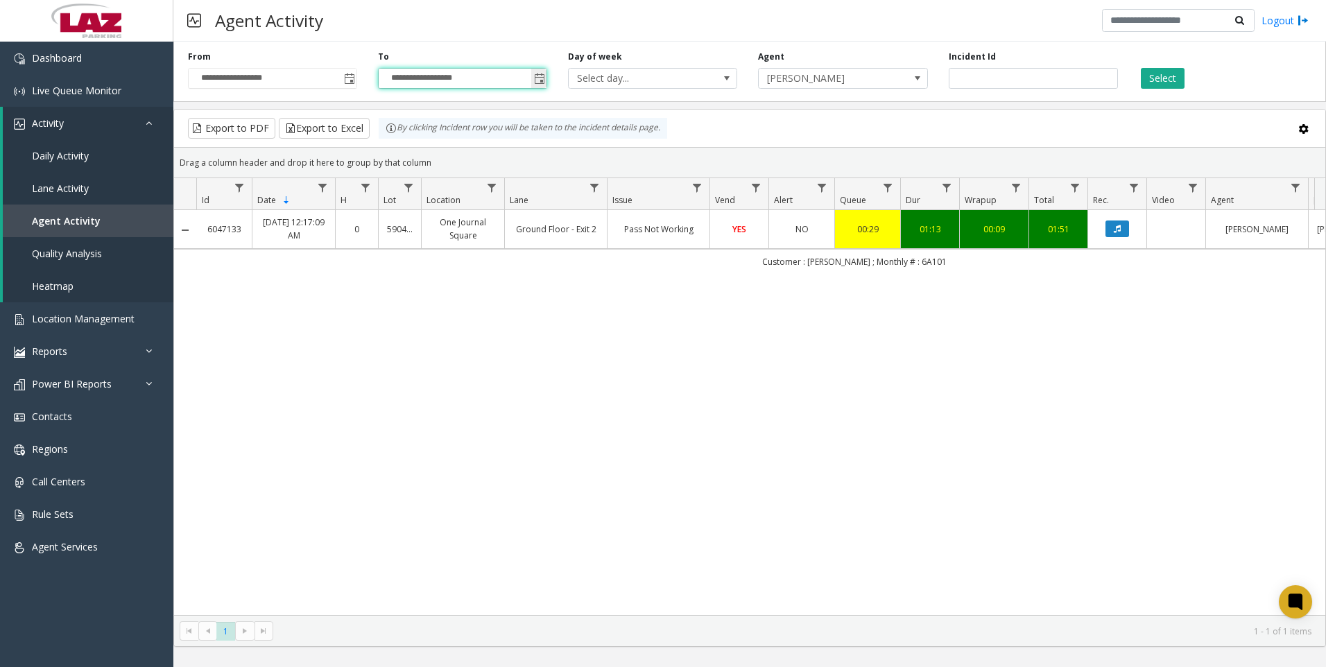
click at [543, 80] on span "Toggle popup" at bounding box center [539, 78] width 11 height 11
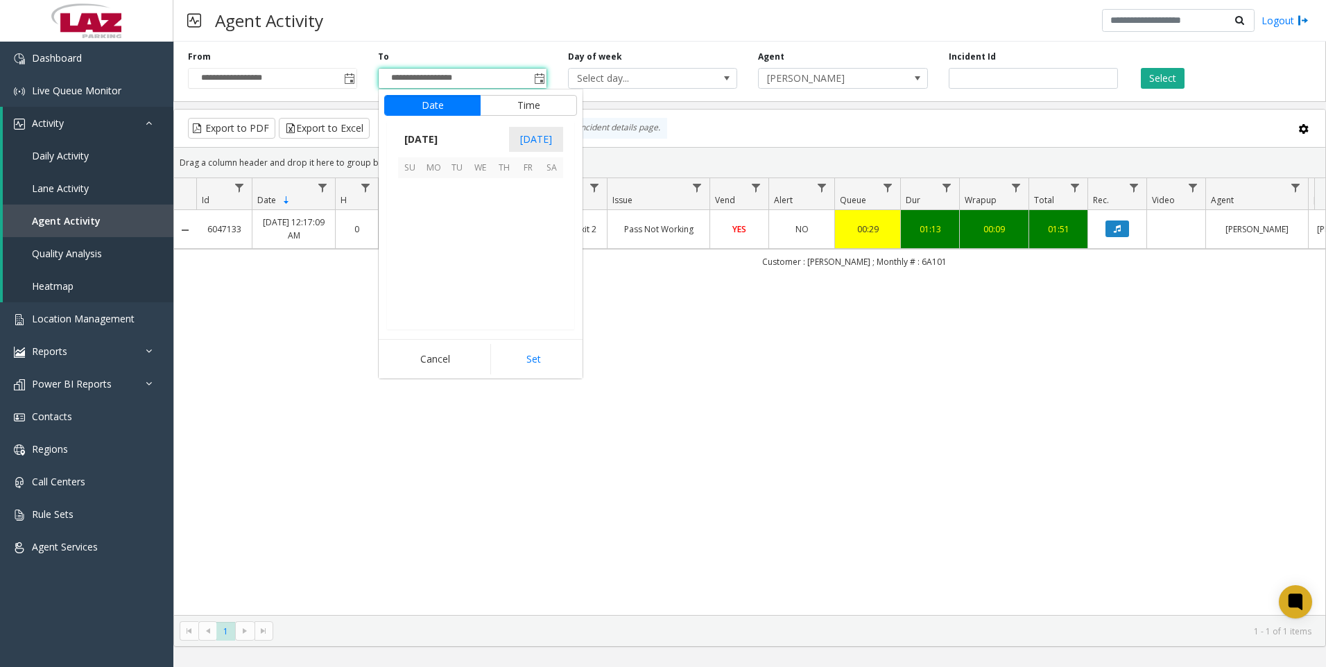
scroll to position [21, 0]
click at [457, 258] on span "19" at bounding box center [457, 261] width 24 height 24
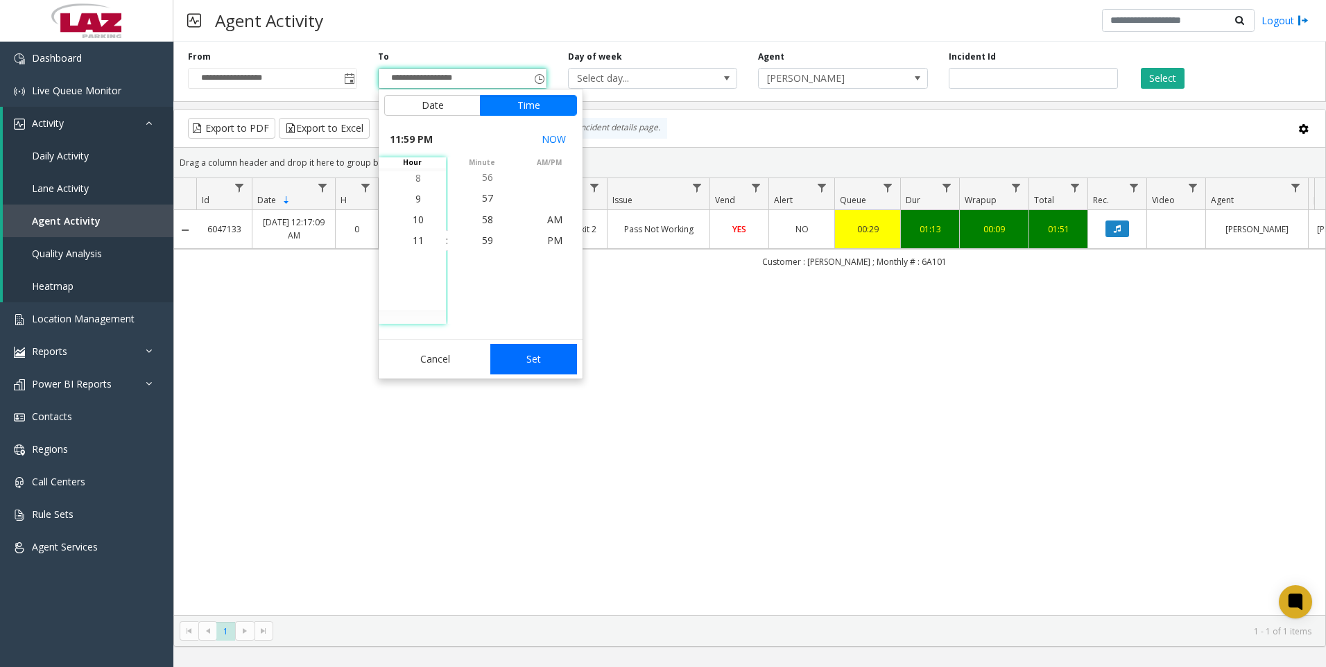
click at [510, 349] on button "Set" at bounding box center [533, 359] width 87 height 31
type input "**********"
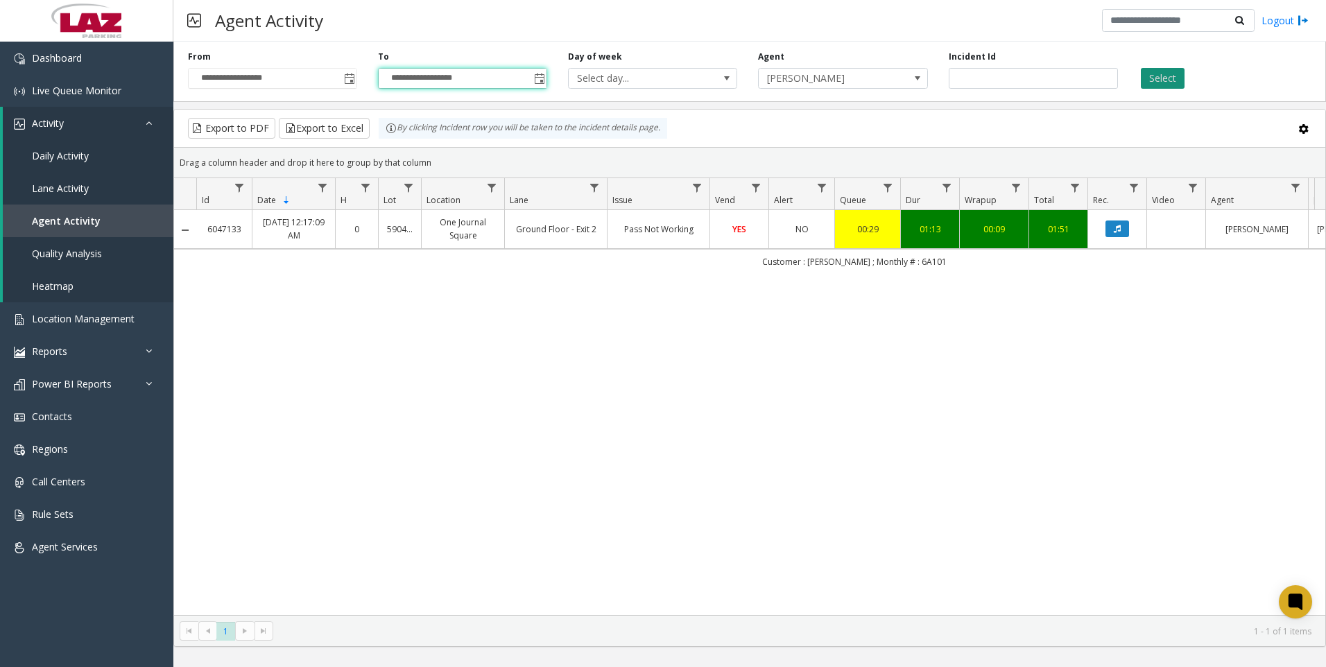
click at [1177, 79] on button "Select" at bounding box center [1163, 78] width 44 height 21
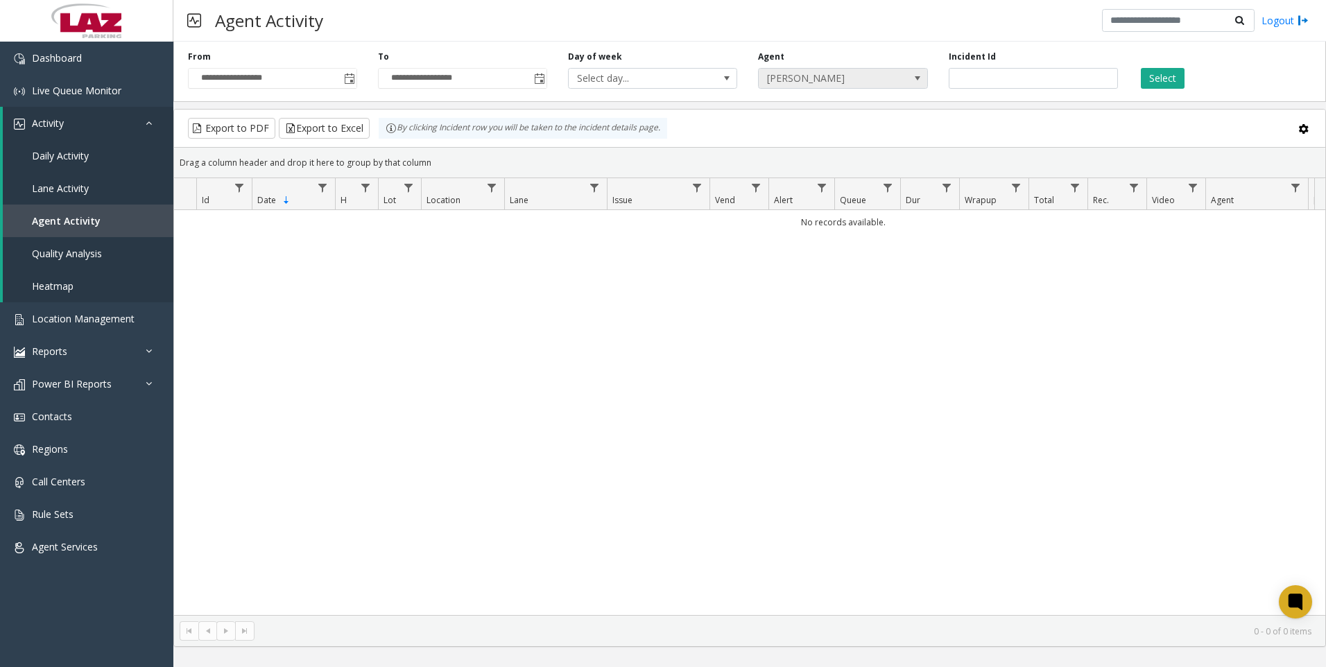
click at [894, 74] on span "[PERSON_NAME]" at bounding box center [842, 78] width 169 height 21
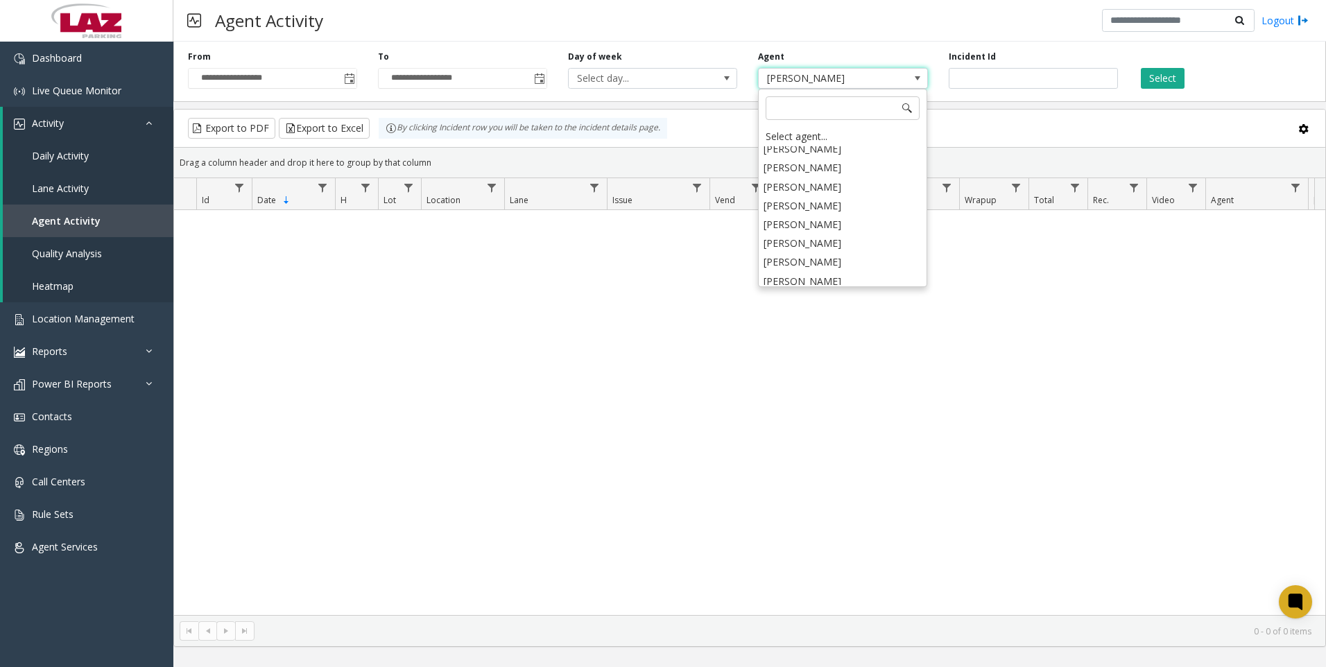
scroll to position [6995, 0]
click at [832, 236] on li "[PERSON_NAME]" at bounding box center [842, 245] width 165 height 19
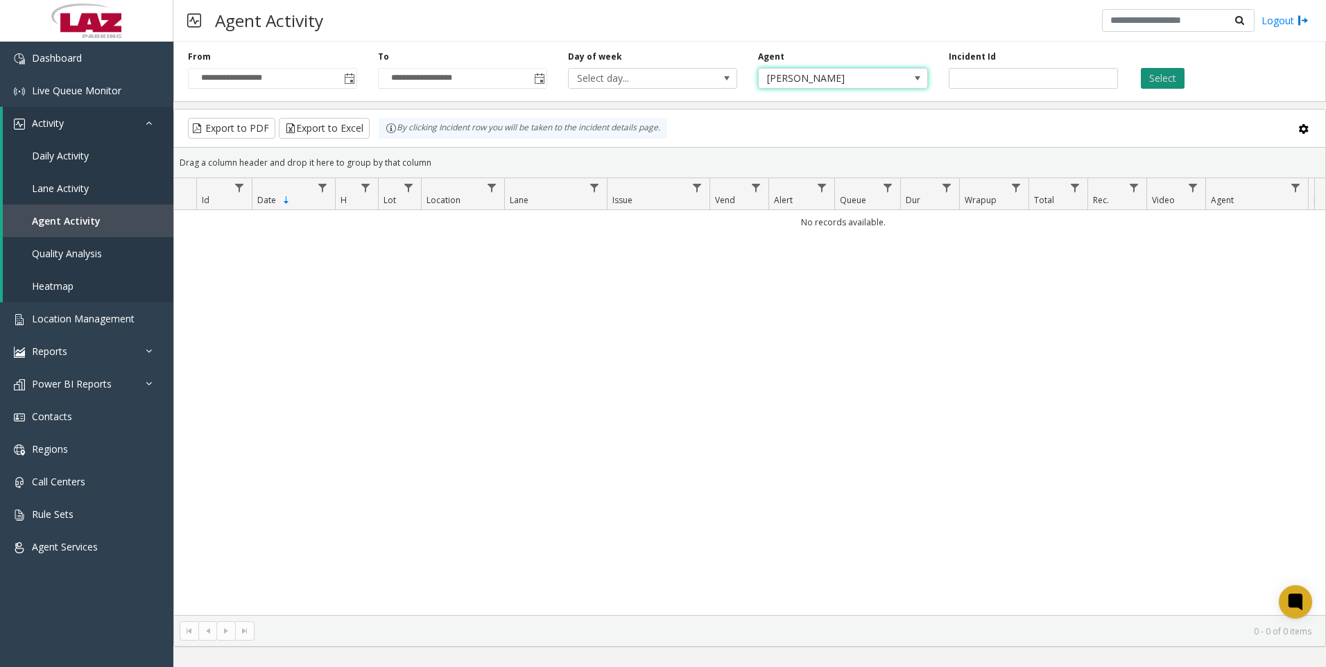
click at [1170, 75] on button "Select" at bounding box center [1163, 78] width 44 height 21
